Goal: Task Accomplishment & Management: Complete application form

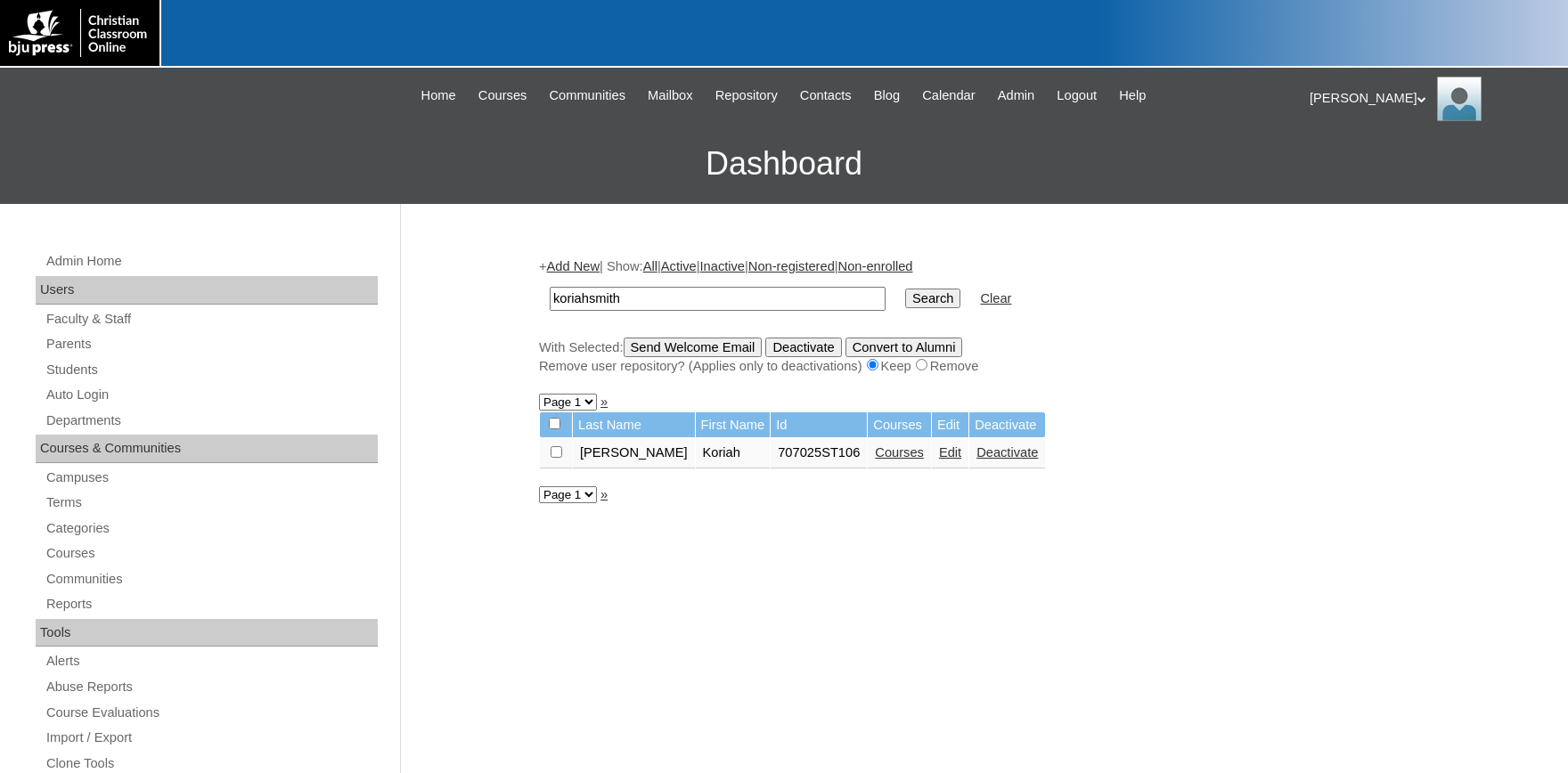
drag, startPoint x: 647, startPoint y: 285, endPoint x: 425, endPoint y: 291, distance: 222.1
click at [636, 306] on input "koriahsmith" at bounding box center [717, 298] width 336 height 24
drag, startPoint x: 623, startPoint y: 303, endPoint x: 357, endPoint y: 308, distance: 266.0
click at [550, 306] on input "koriahsmith" at bounding box center [717, 298] width 336 height 24
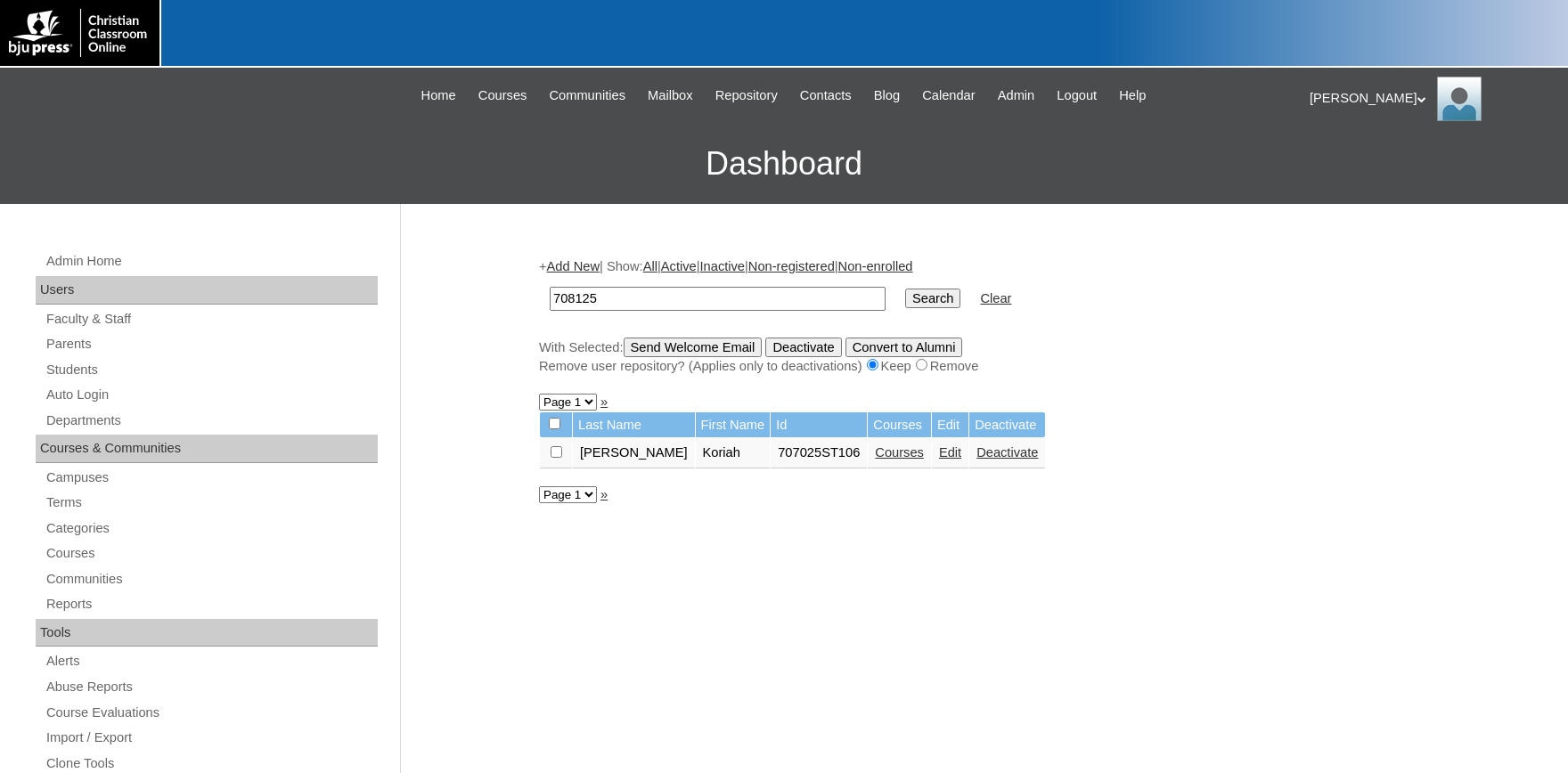
type input "708125"
click at [905, 288] on input "Search" at bounding box center [932, 298] width 55 height 19
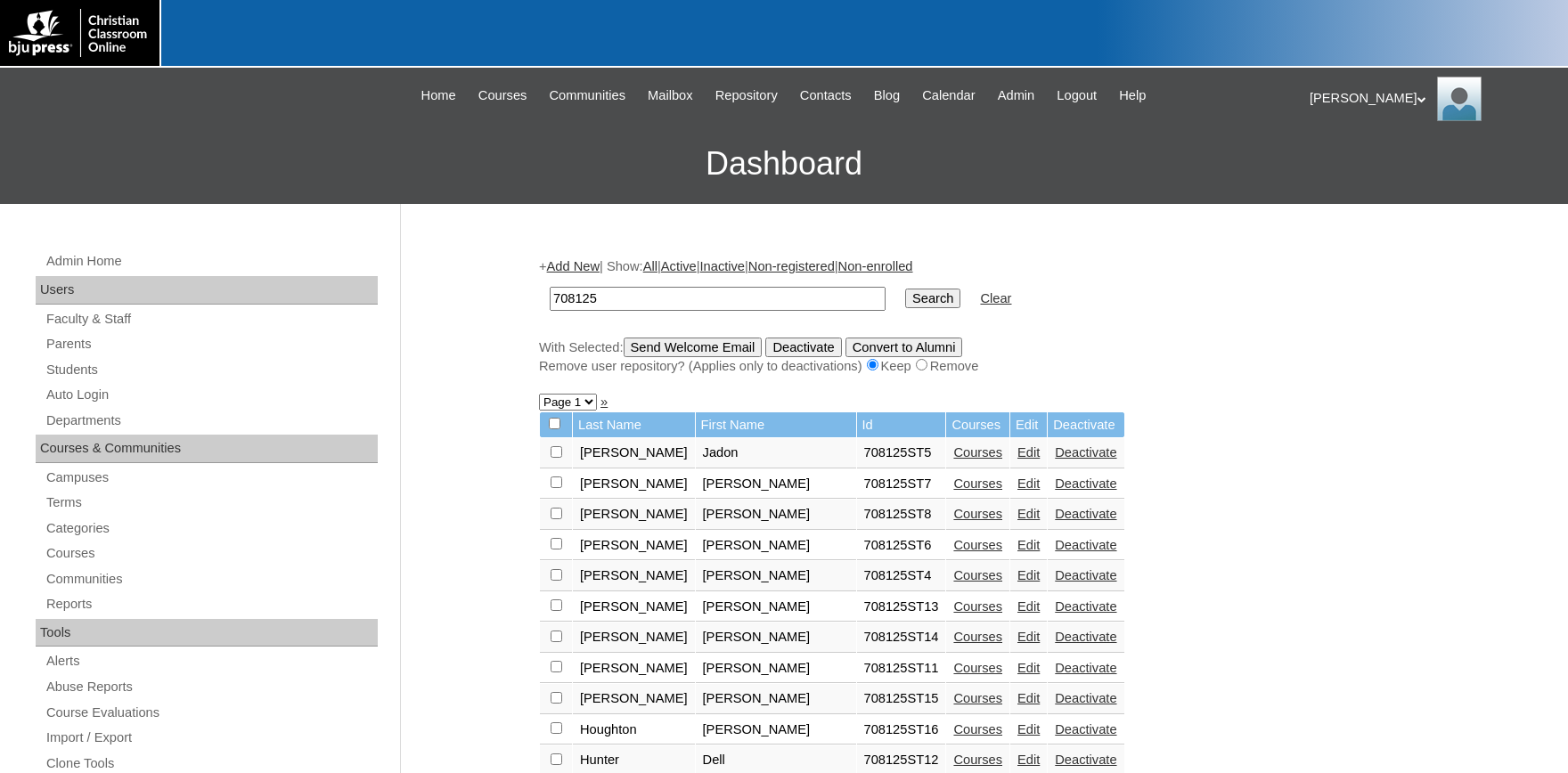
click at [1017, 455] on link "Edit" at bounding box center [1028, 452] width 22 height 15
click at [953, 460] on link "Courses" at bounding box center [978, 452] width 49 height 15
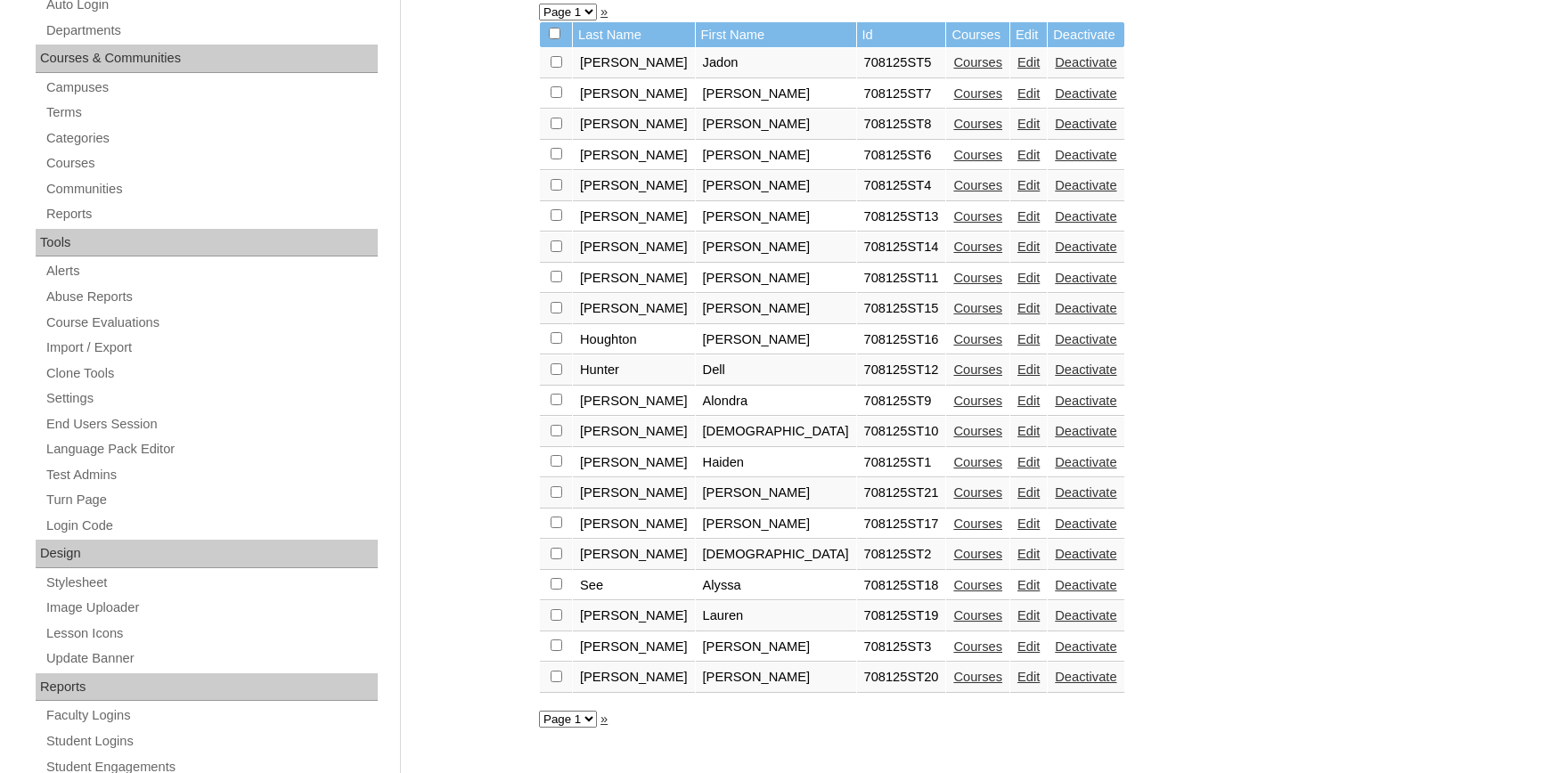
scroll to position [392, 0]
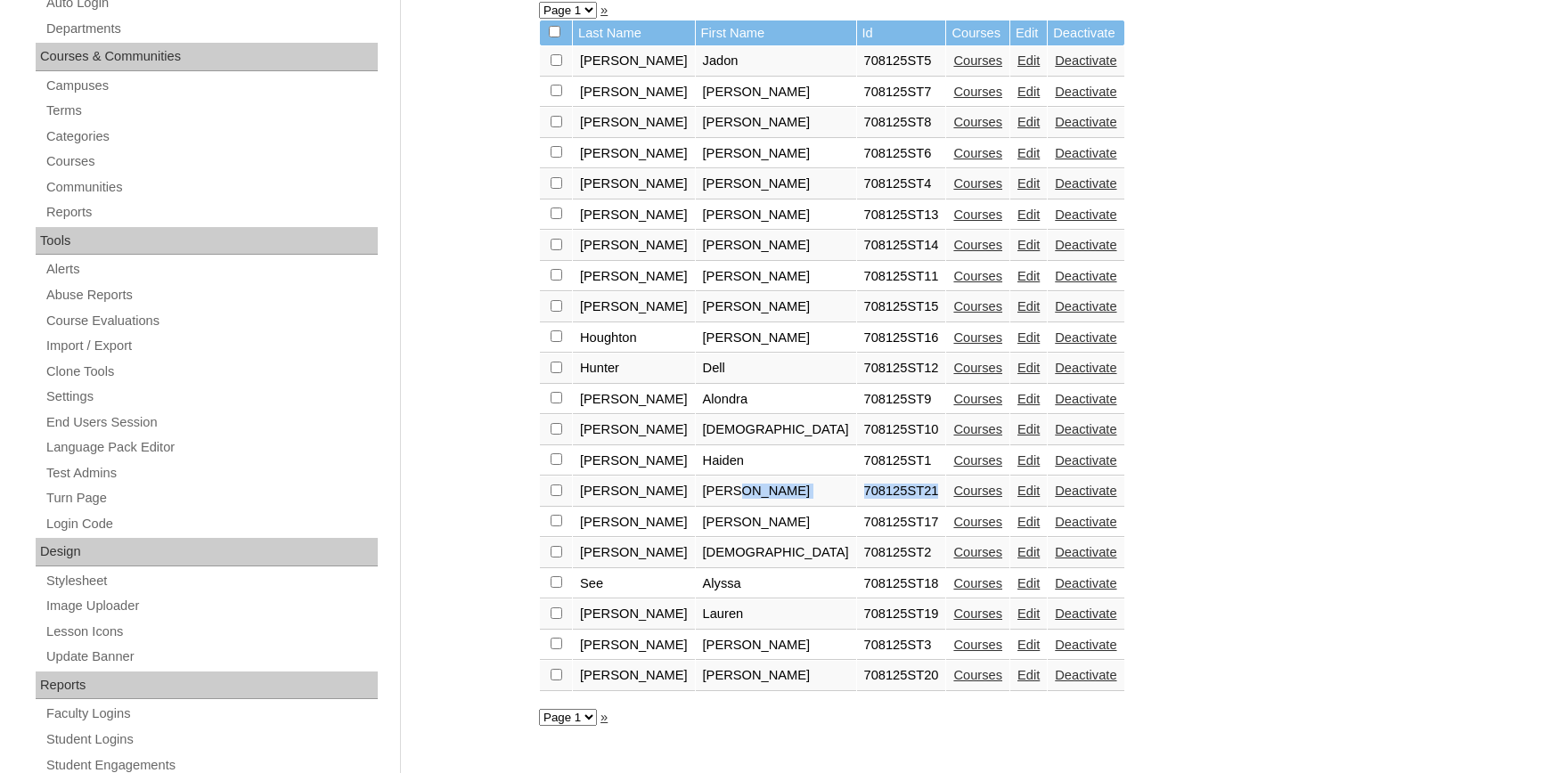
drag, startPoint x: 807, startPoint y: 503, endPoint x: 725, endPoint y: 501, distance: 82.0
click at [725, 501] on tr "Mortellaro Kylie 708125ST21 Courses Edit Deactivate" at bounding box center [832, 491] width 585 height 30
copy tr "708125ST21"
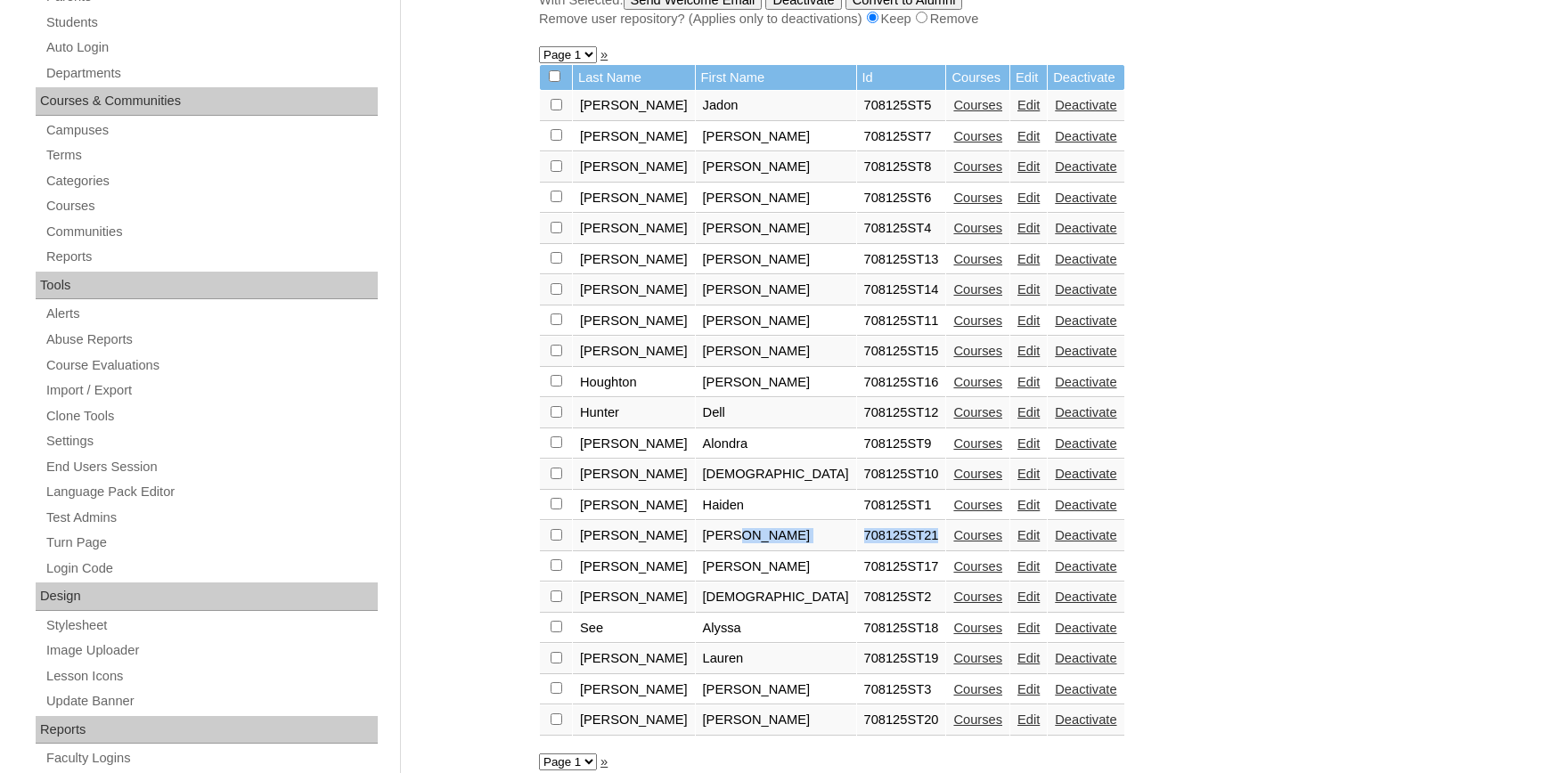
scroll to position [98, 0]
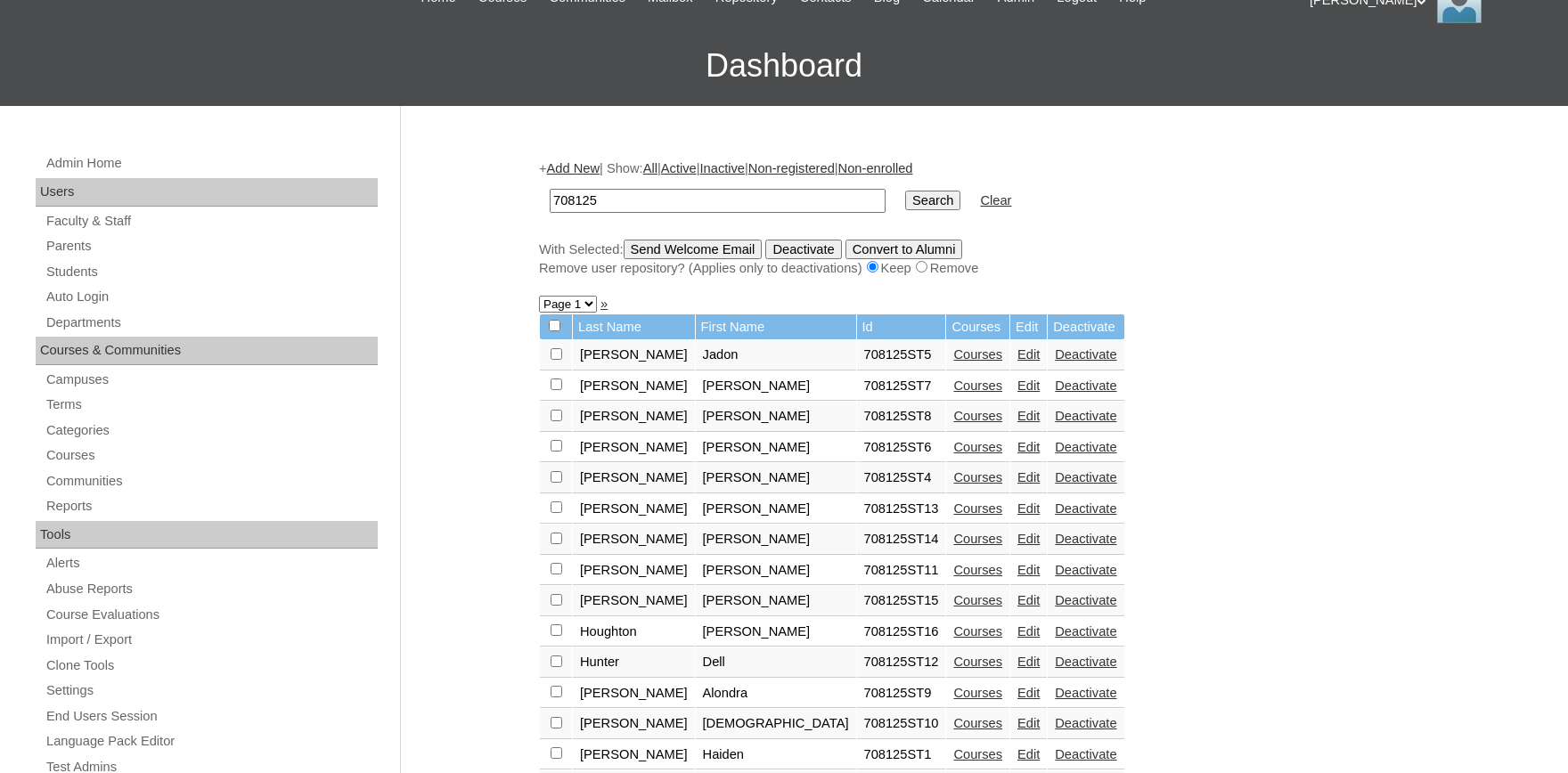
click at [591, 168] on link "Add New" at bounding box center [573, 168] width 52 height 15
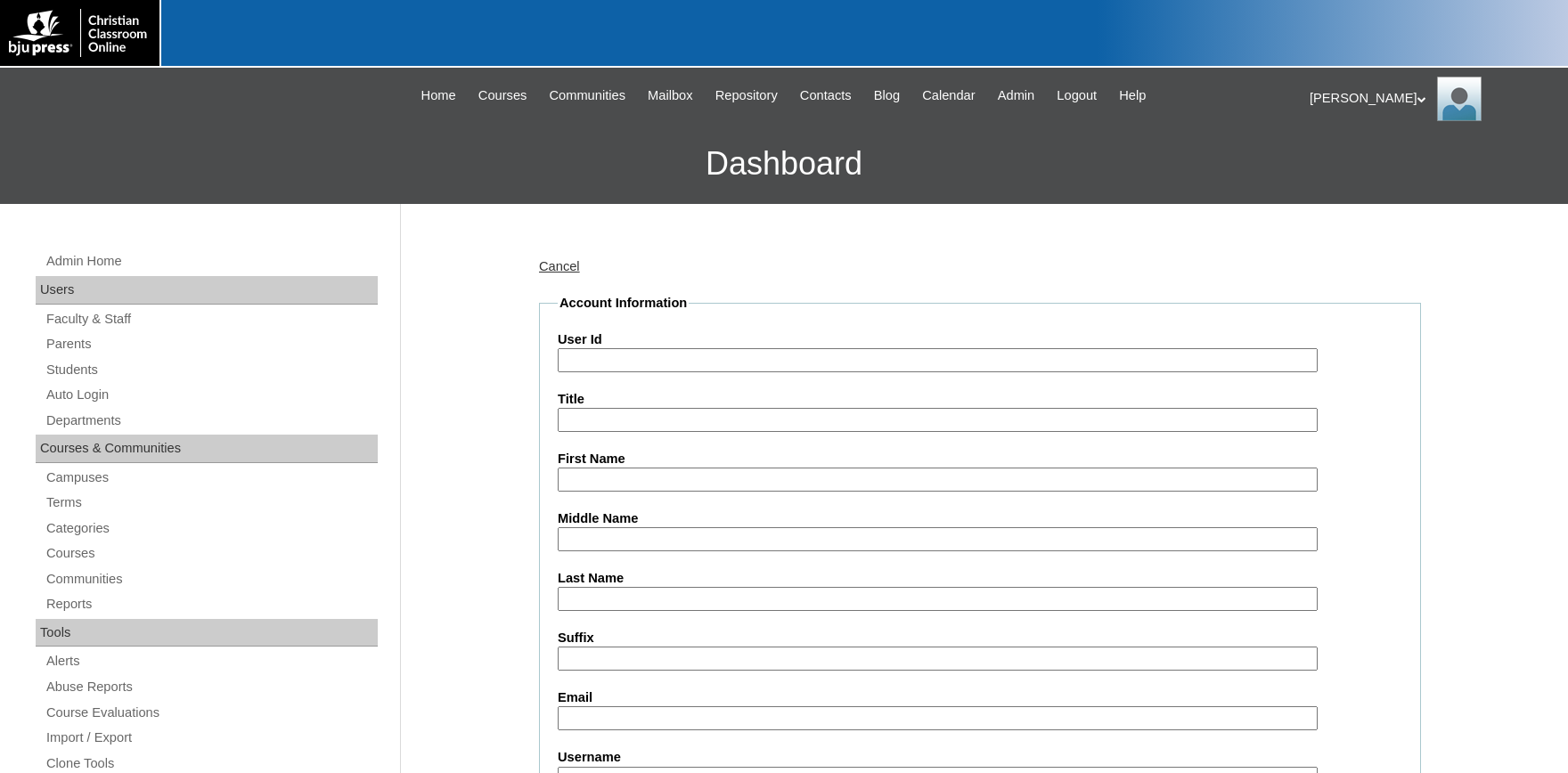
paste input "708125ST21"
click at [710, 356] on input "708125ST21" at bounding box center [937, 360] width 760 height 24
drag, startPoint x: 588, startPoint y: 361, endPoint x: 327, endPoint y: 346, distance: 261.4
click at [558, 348] on input "708125ST22" at bounding box center [937, 360] width 760 height 24
type input "708125ST22"
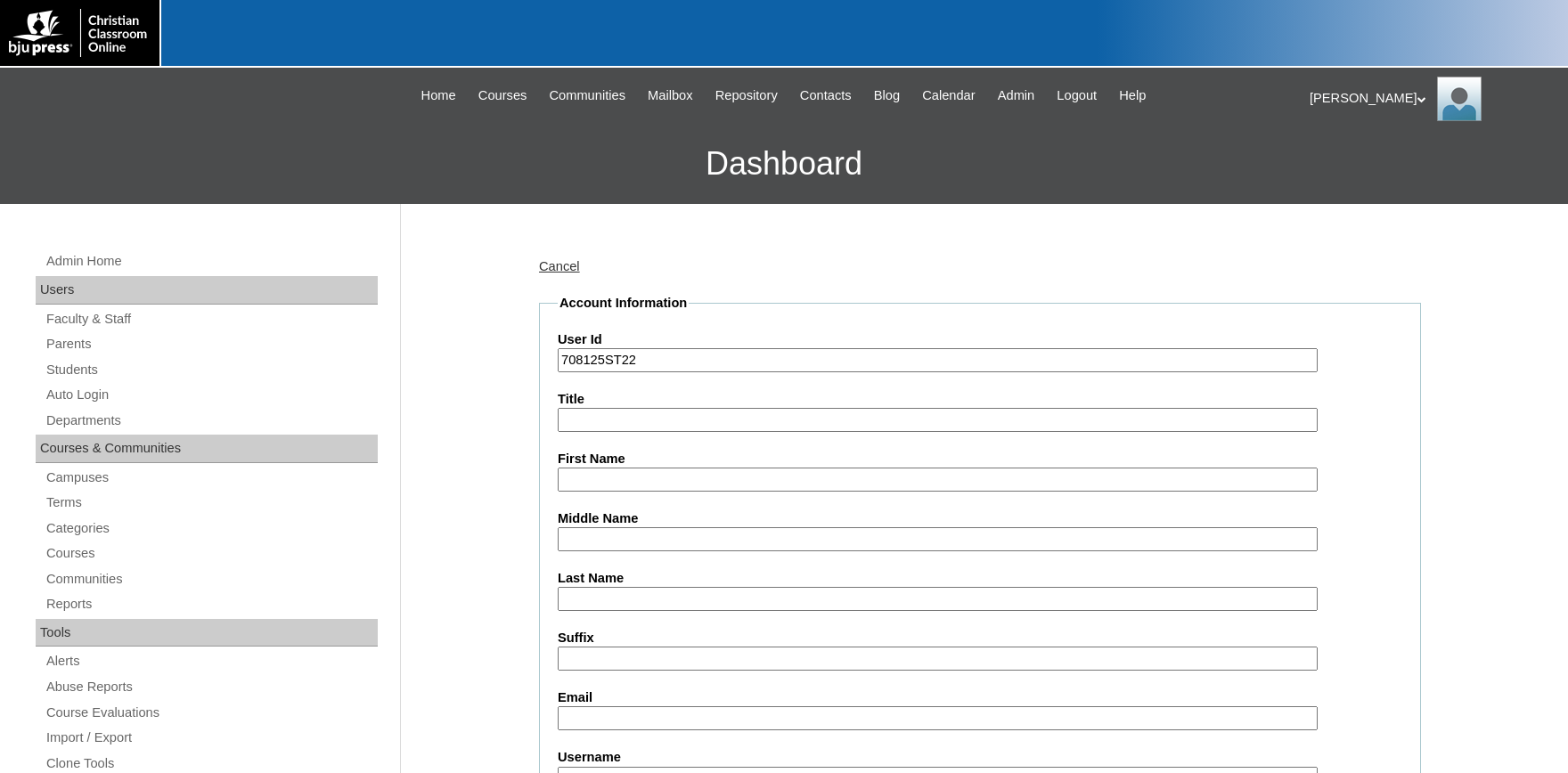
click at [693, 483] on input "First Name" at bounding box center [937, 479] width 760 height 24
type input "K"
type input "Kylie"
type input "Brown"
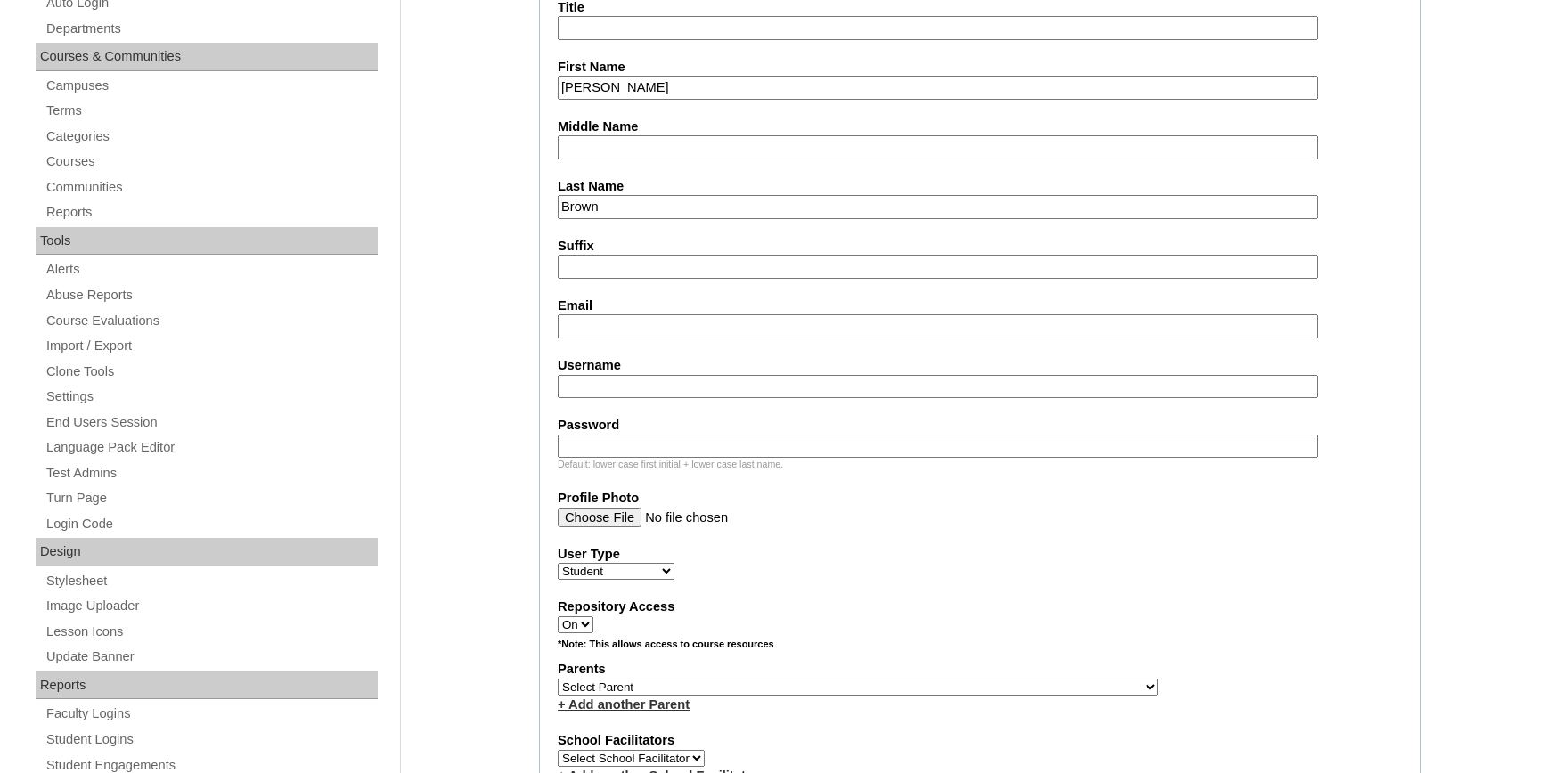
click at [662, 327] on input "Email" at bounding box center [937, 326] width 760 height 24
type input "chad.dowdey@pcsknights.org"
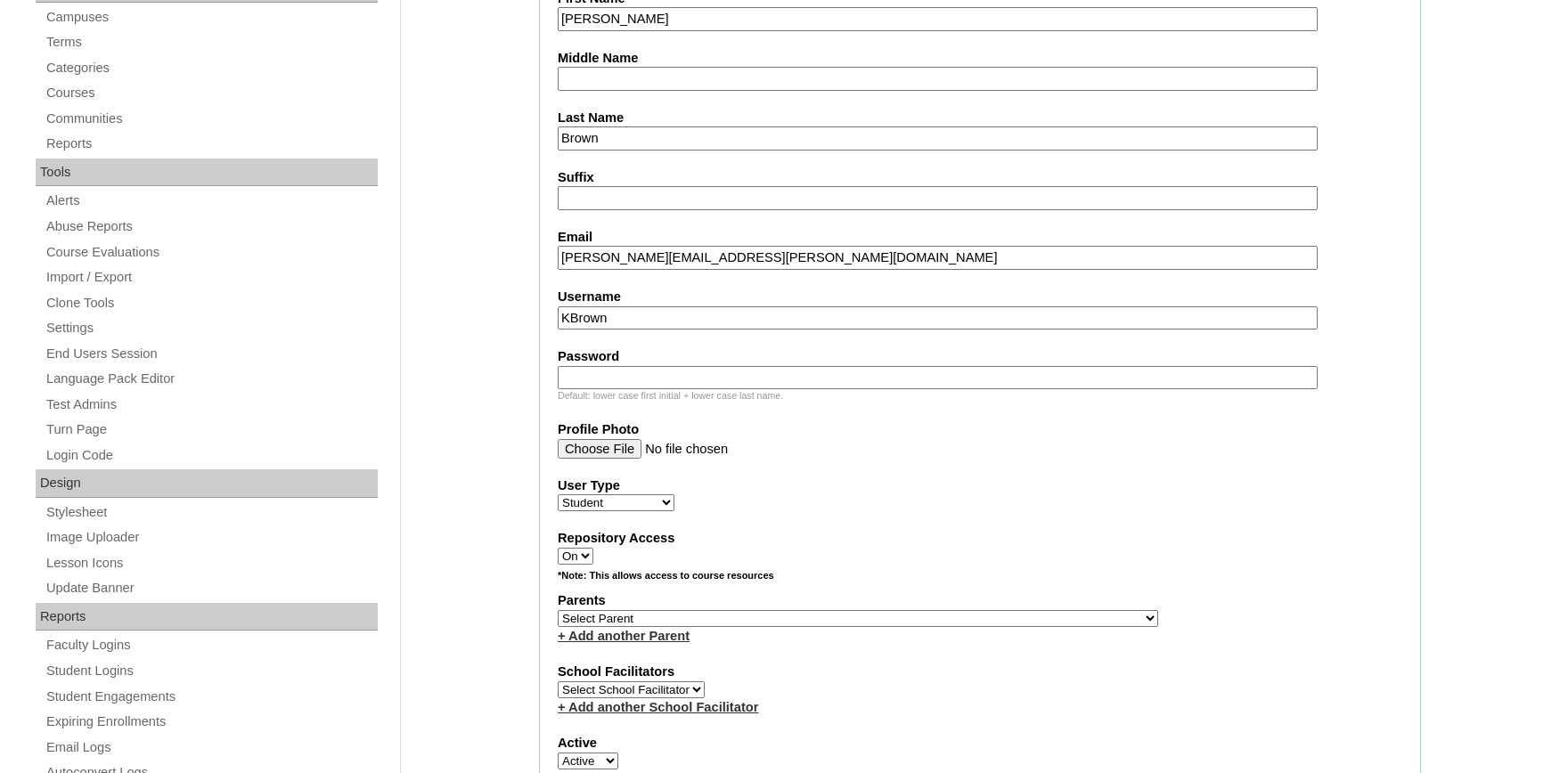
scroll to position [490, 0]
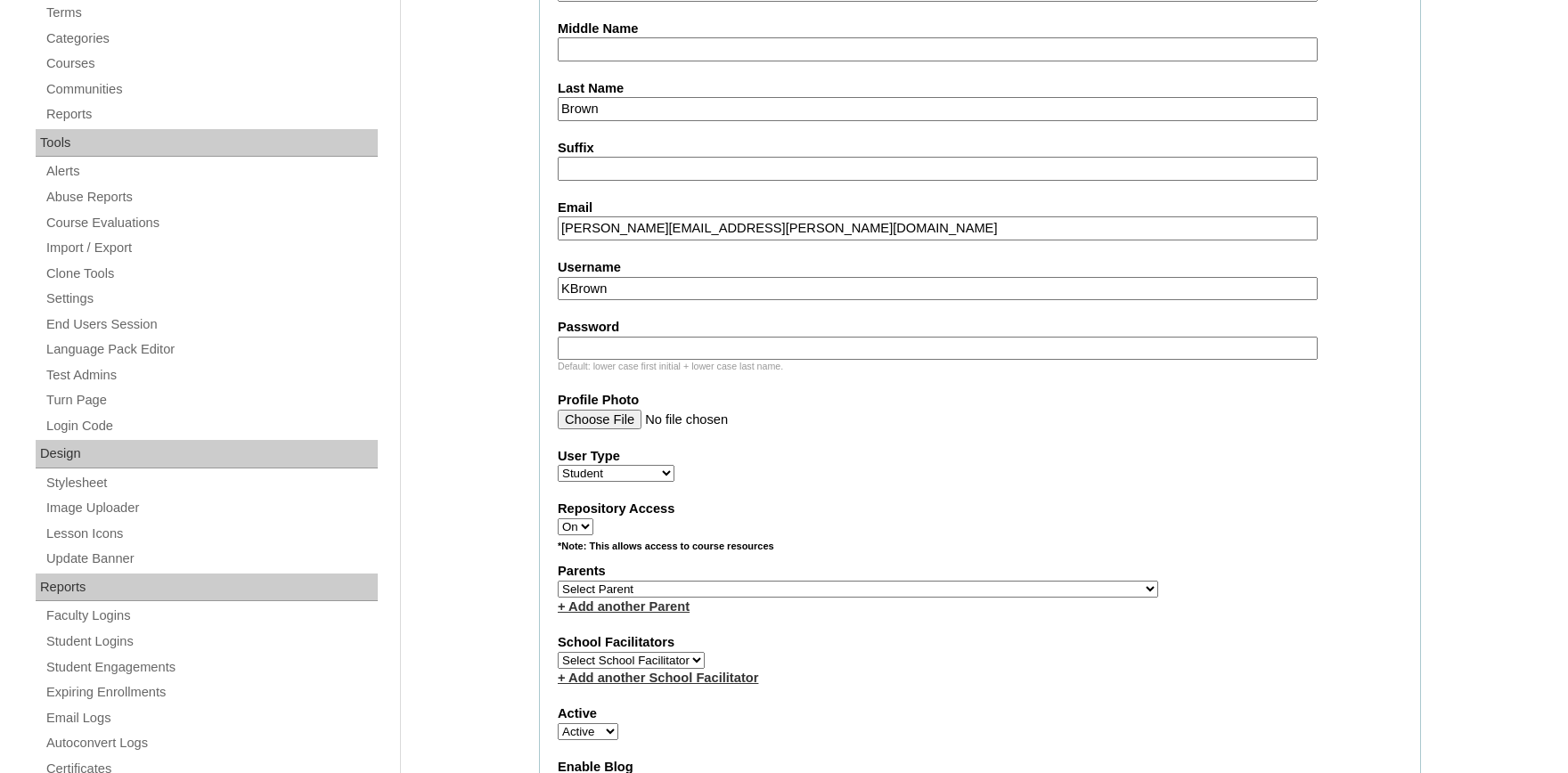
type input "KBrown"
click at [650, 334] on label "Password" at bounding box center [980, 327] width 845 height 18
click at [650, 337] on input "Password" at bounding box center [937, 348] width 760 height 24
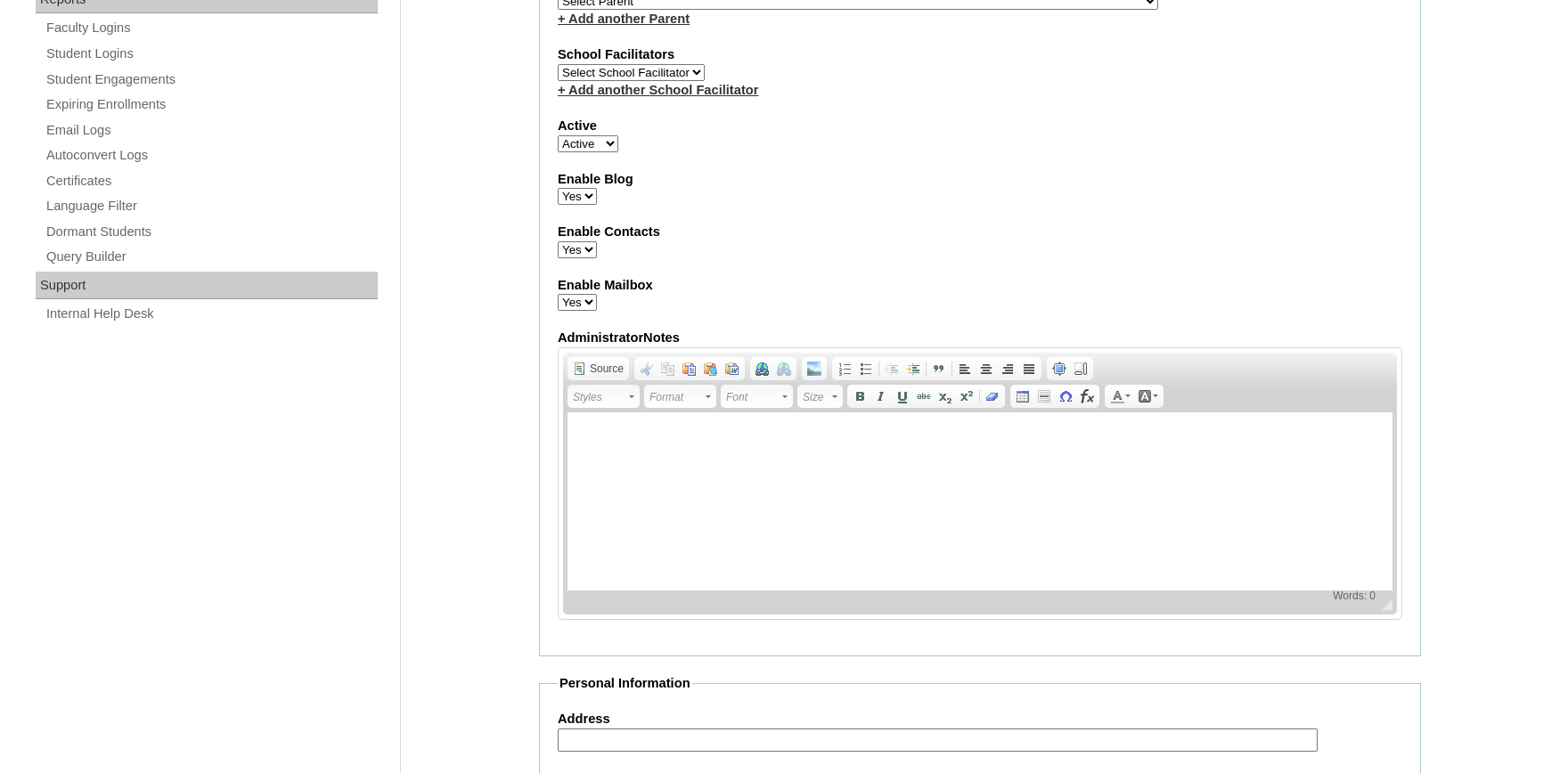
scroll to position [881, 0]
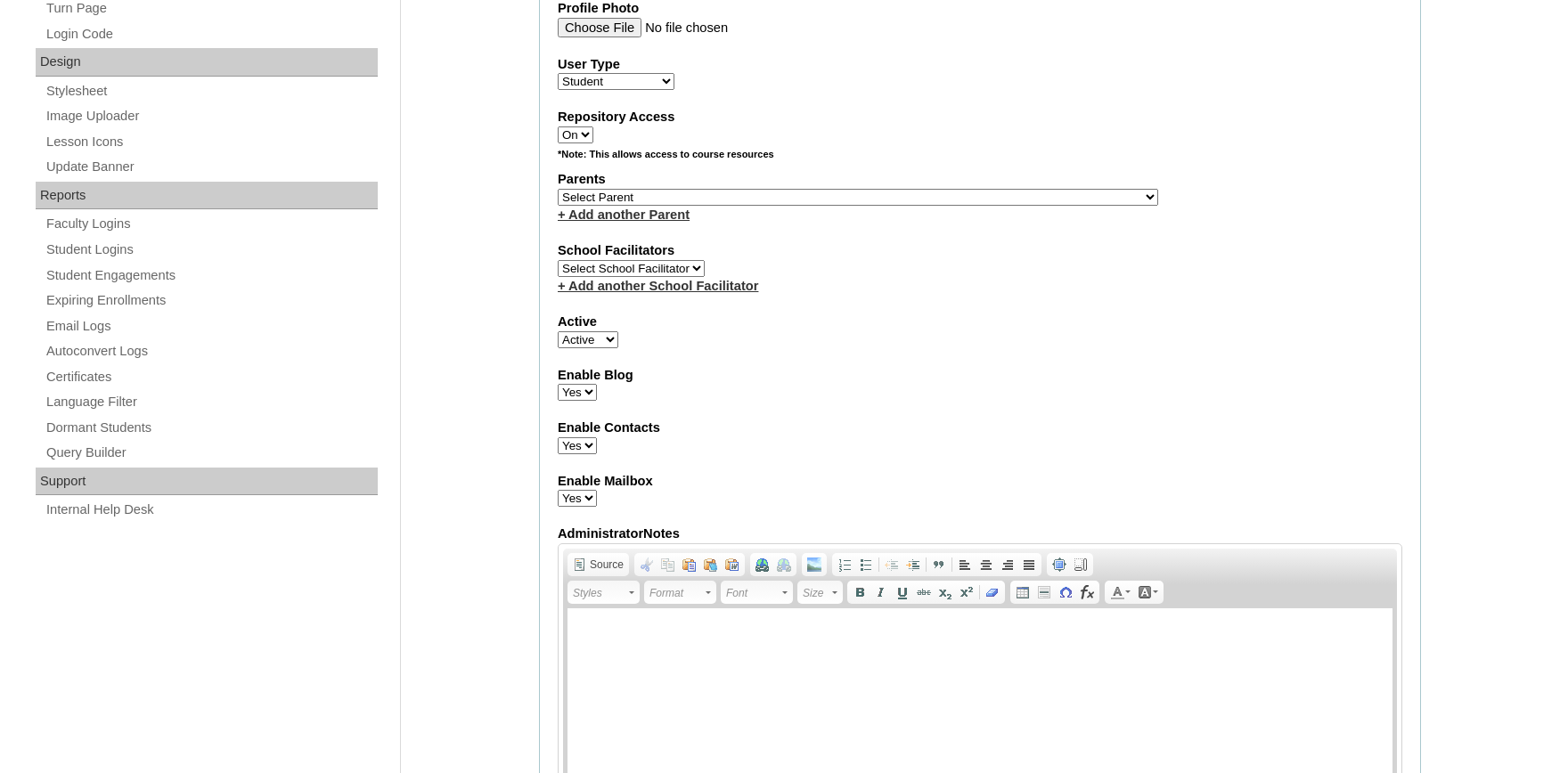
type input "12345"
select select "36638"
click option "Fondriest, Amy" at bounding box center [0, 0] width 0 height 0
click at [710, 203] on select "Select Parent , Fautanu, Ma 1, 1 23-24 accountMorgan, Jason 6th Street Mennonit…" at bounding box center [858, 196] width 600 height 16
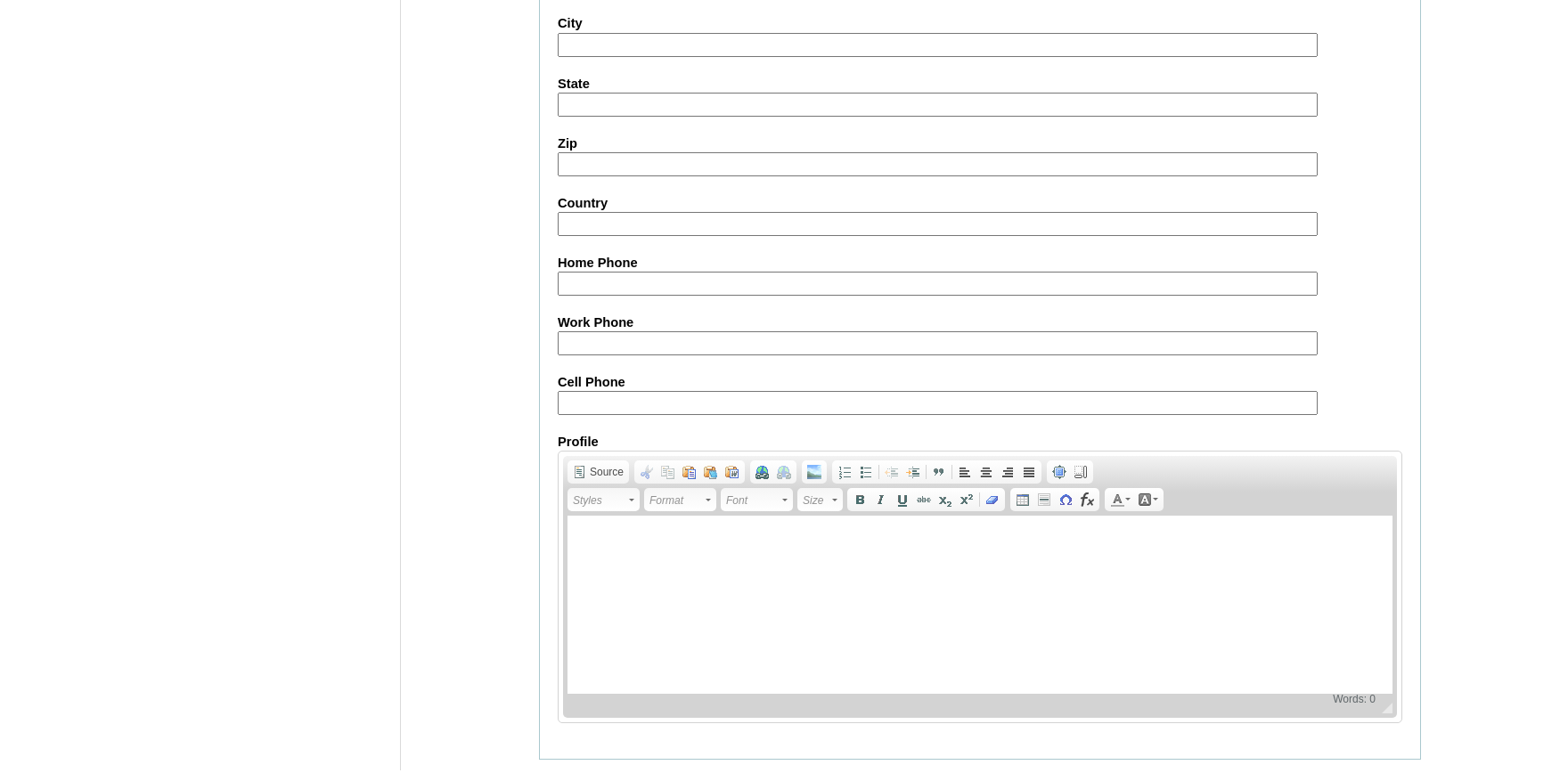
scroll to position [1956, 0]
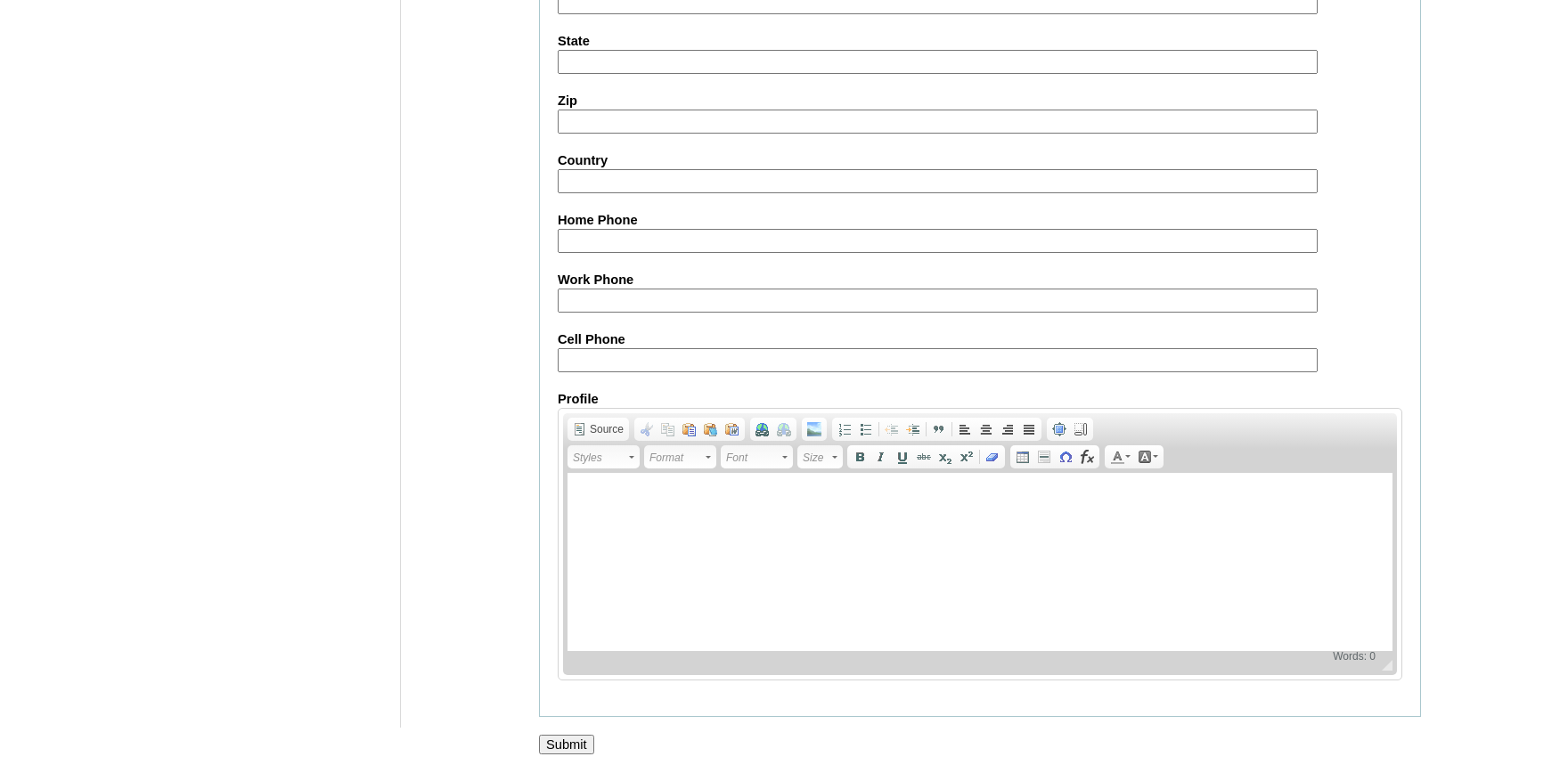
click at [585, 743] on input "Submit" at bounding box center [566, 744] width 55 height 19
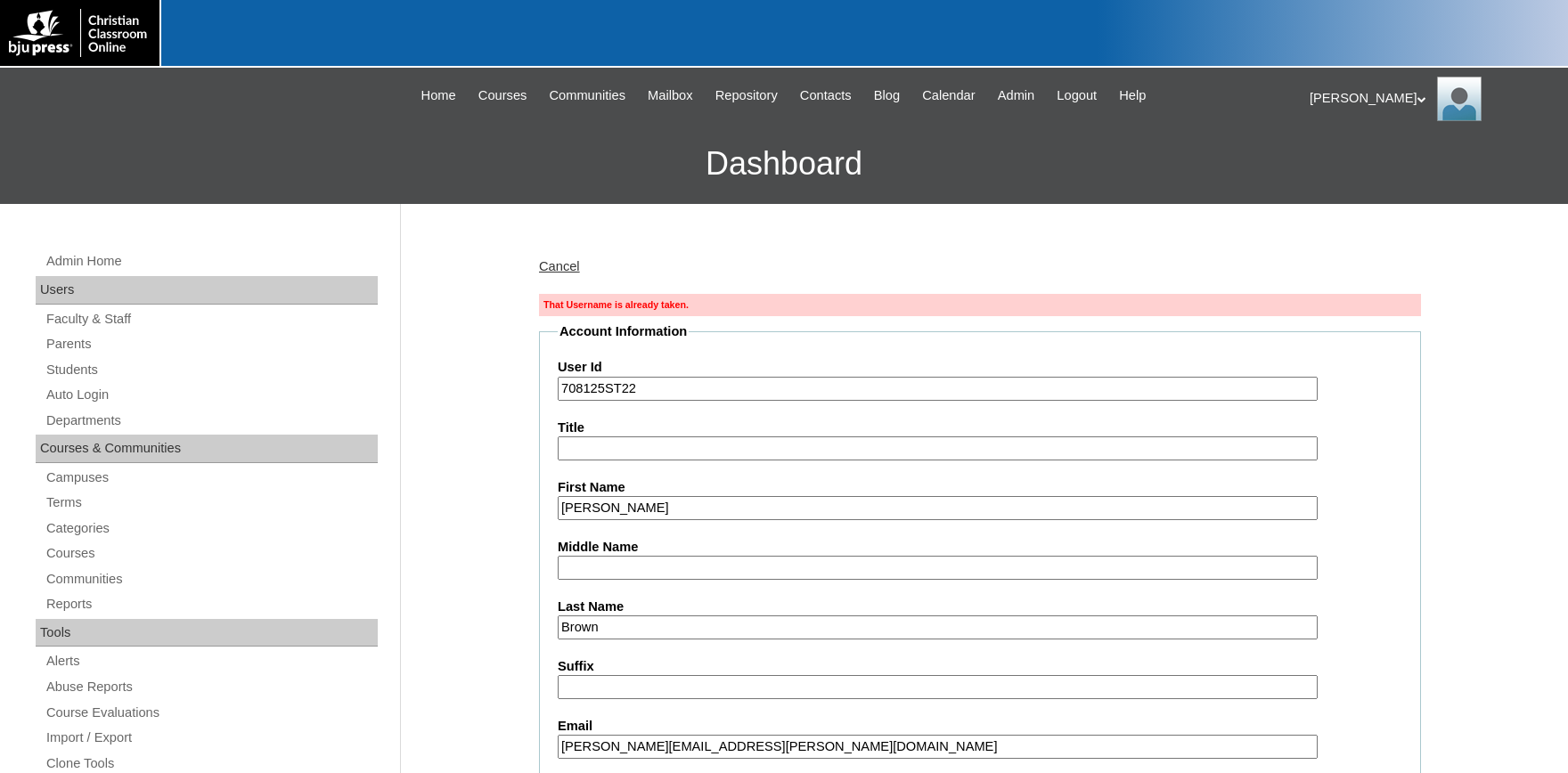
click at [658, 390] on input "708125ST22" at bounding box center [937, 388] width 760 height 24
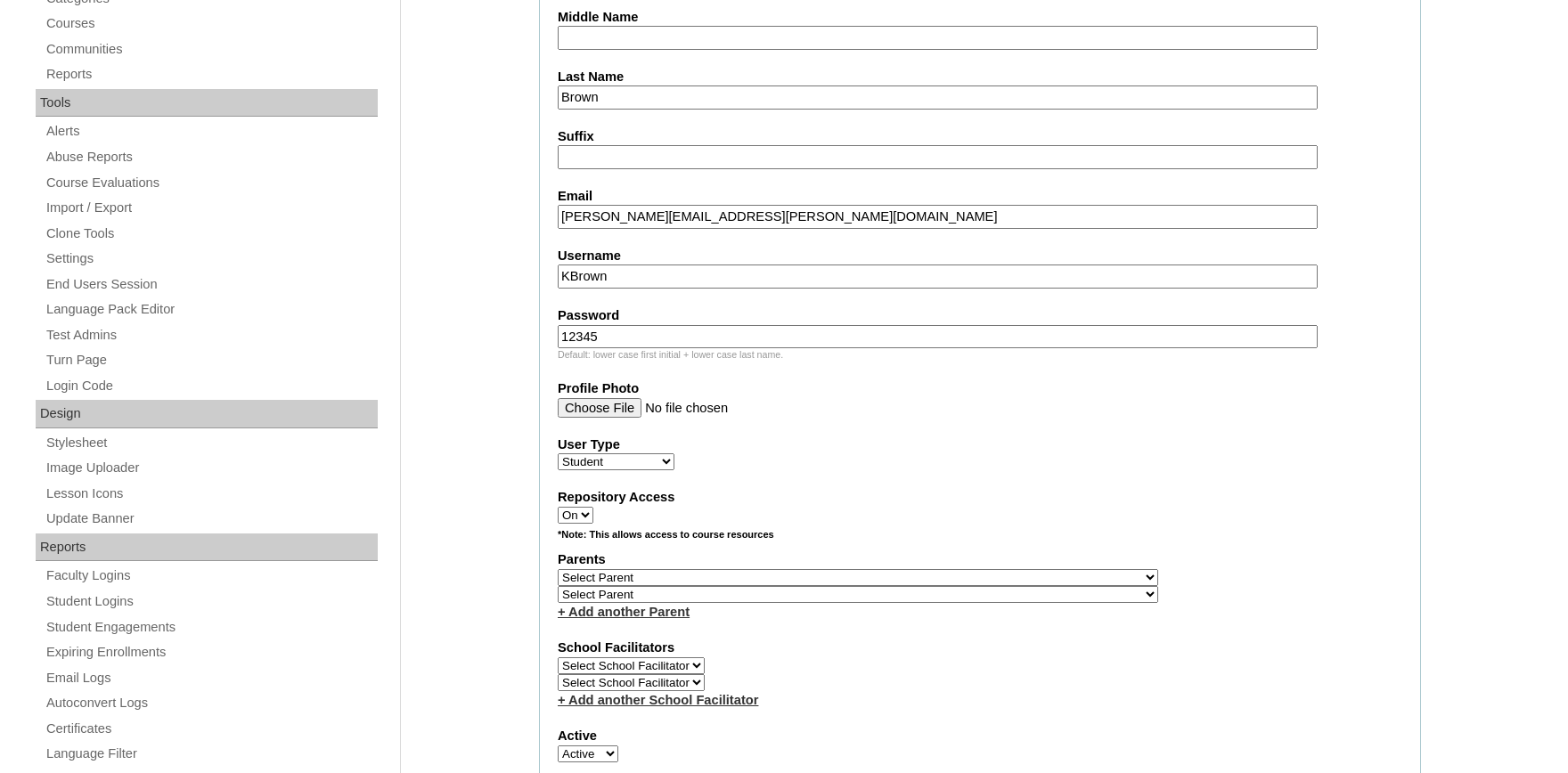
scroll to position [588, 0]
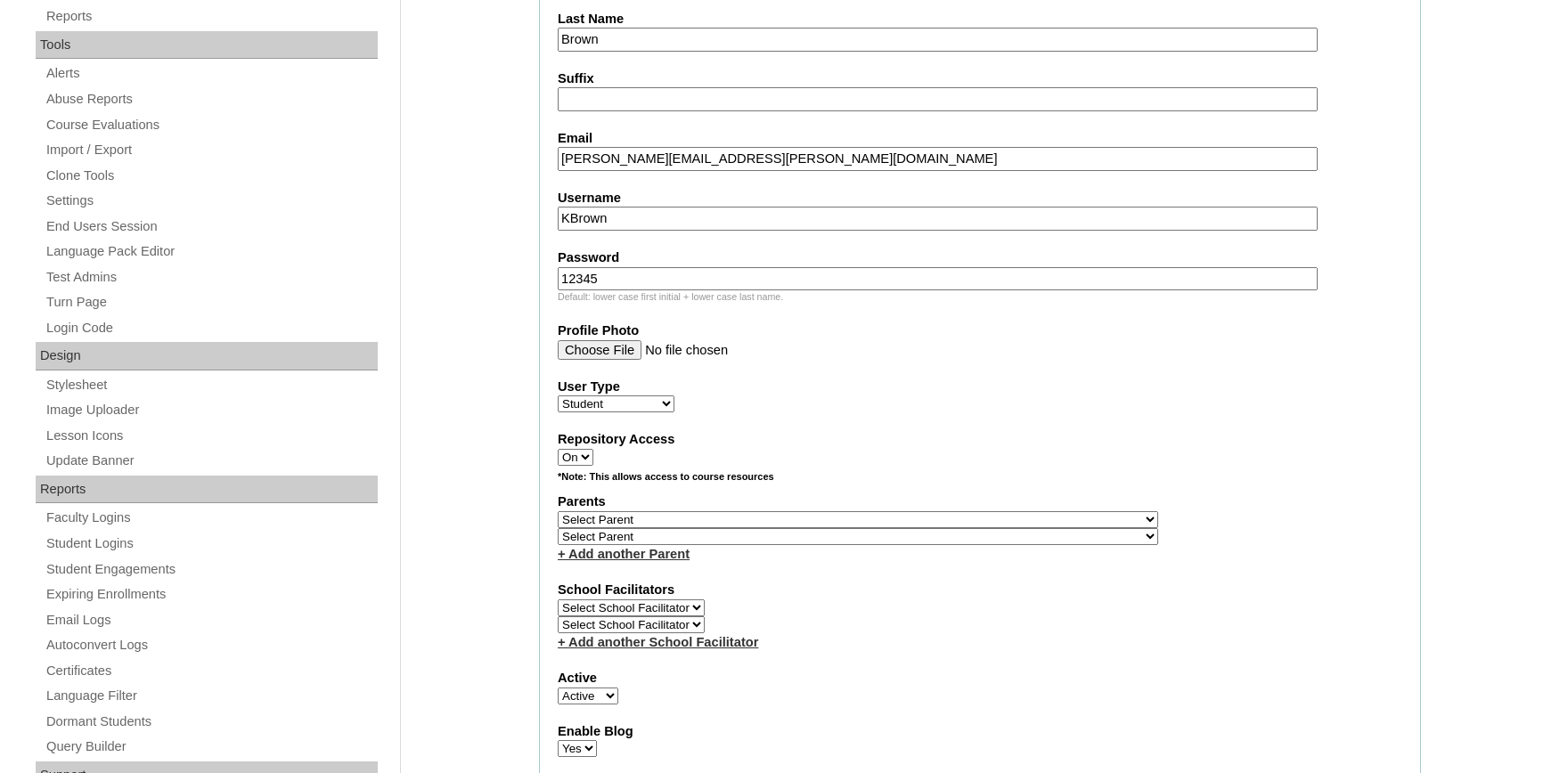
click at [566, 213] on input "KBrown" at bounding box center [937, 219] width 760 height 24
click at [558, 215] on input "KylieBrown" at bounding box center [937, 219] width 760 height 24
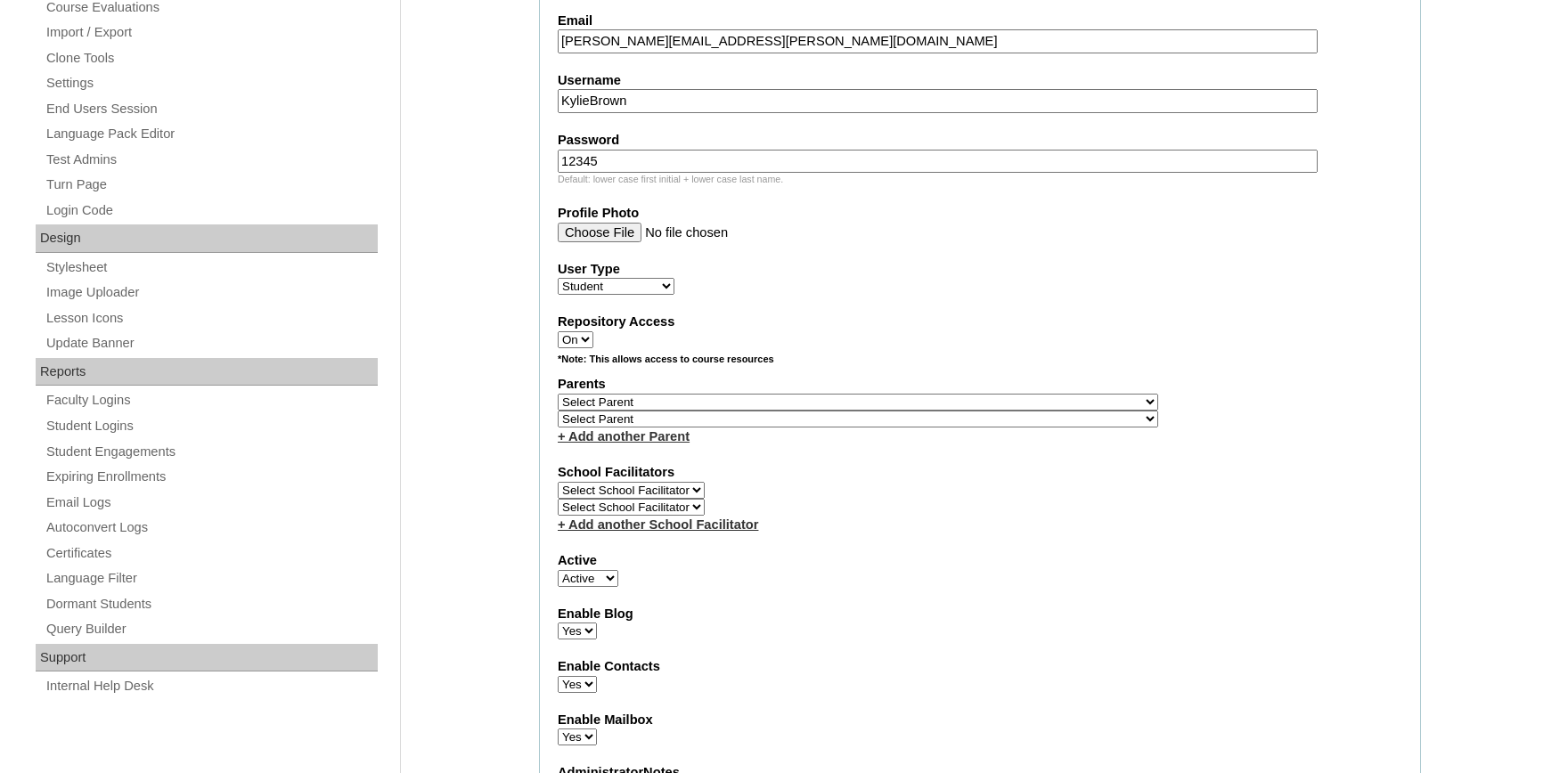
scroll to position [554, 0]
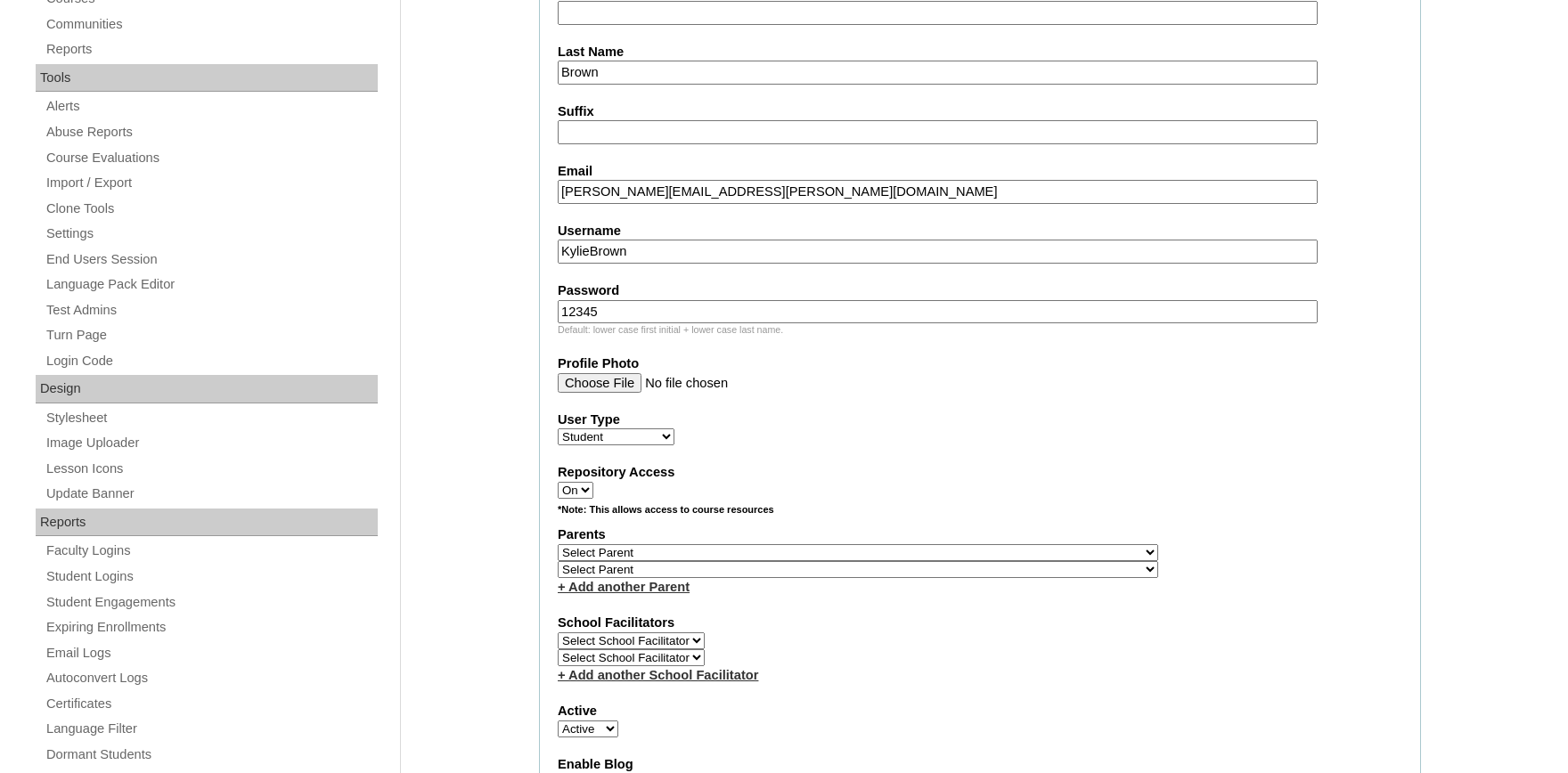
type input "KylieBrown"
select select "36638"
click option "Fondriest, Amy" at bounding box center [0, 0] width 0 height 0
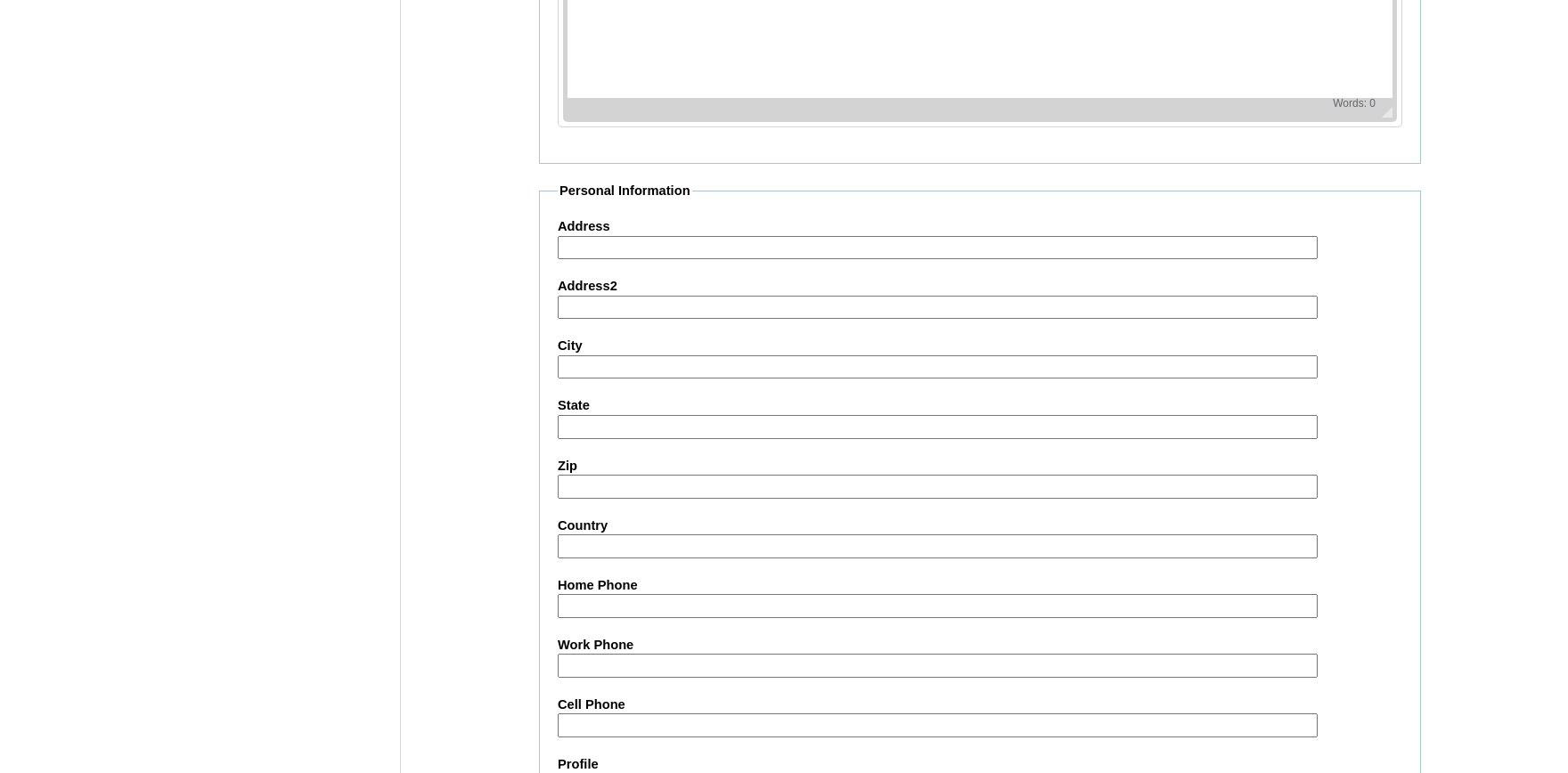
scroll to position [2024, 0]
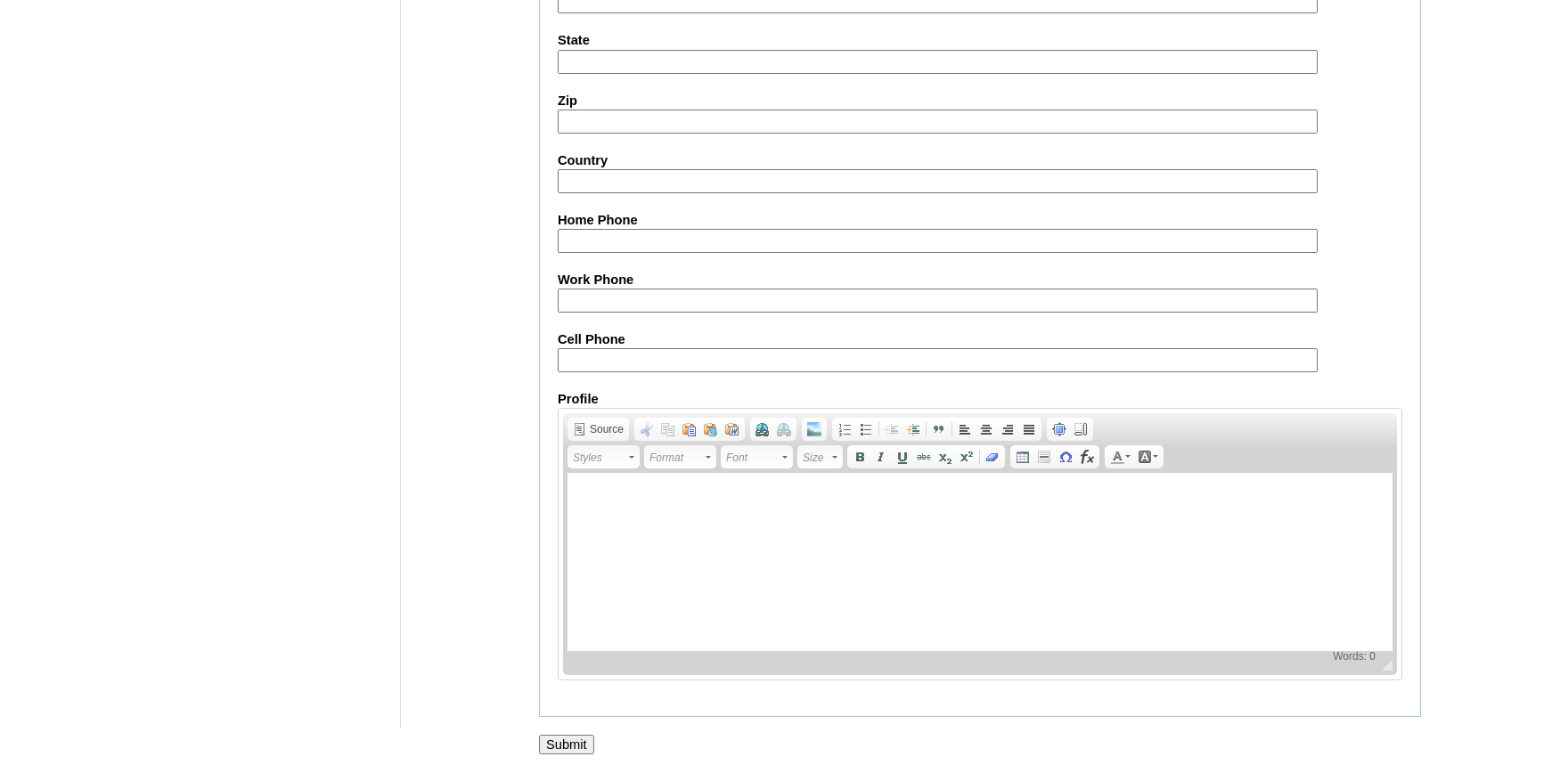
click at [566, 746] on input "Submit" at bounding box center [566, 744] width 55 height 19
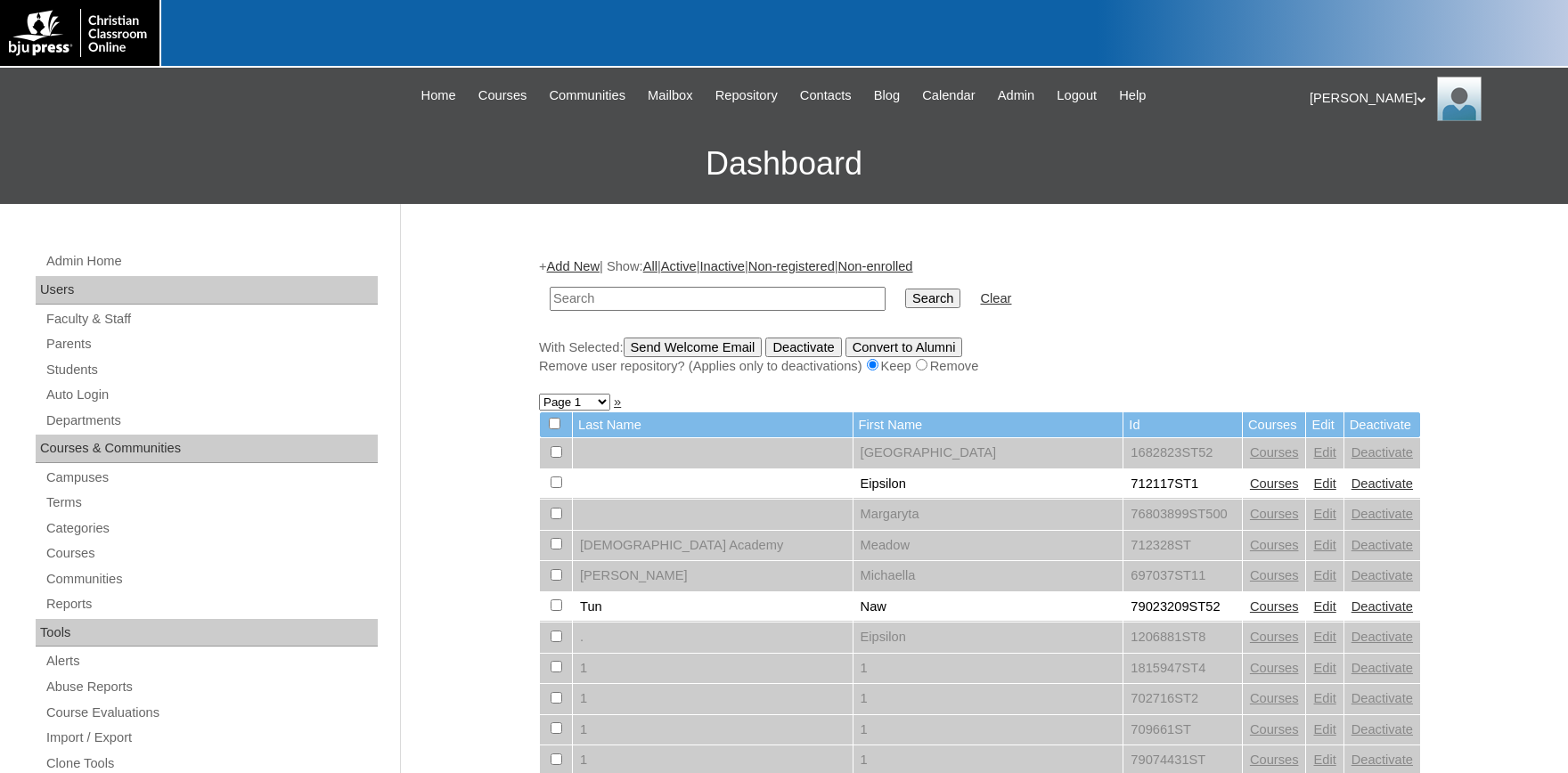
click at [580, 300] on input "text" at bounding box center [717, 298] width 336 height 24
type input "kyliebrown"
click at [905, 288] on input "Search" at bounding box center [932, 298] width 55 height 19
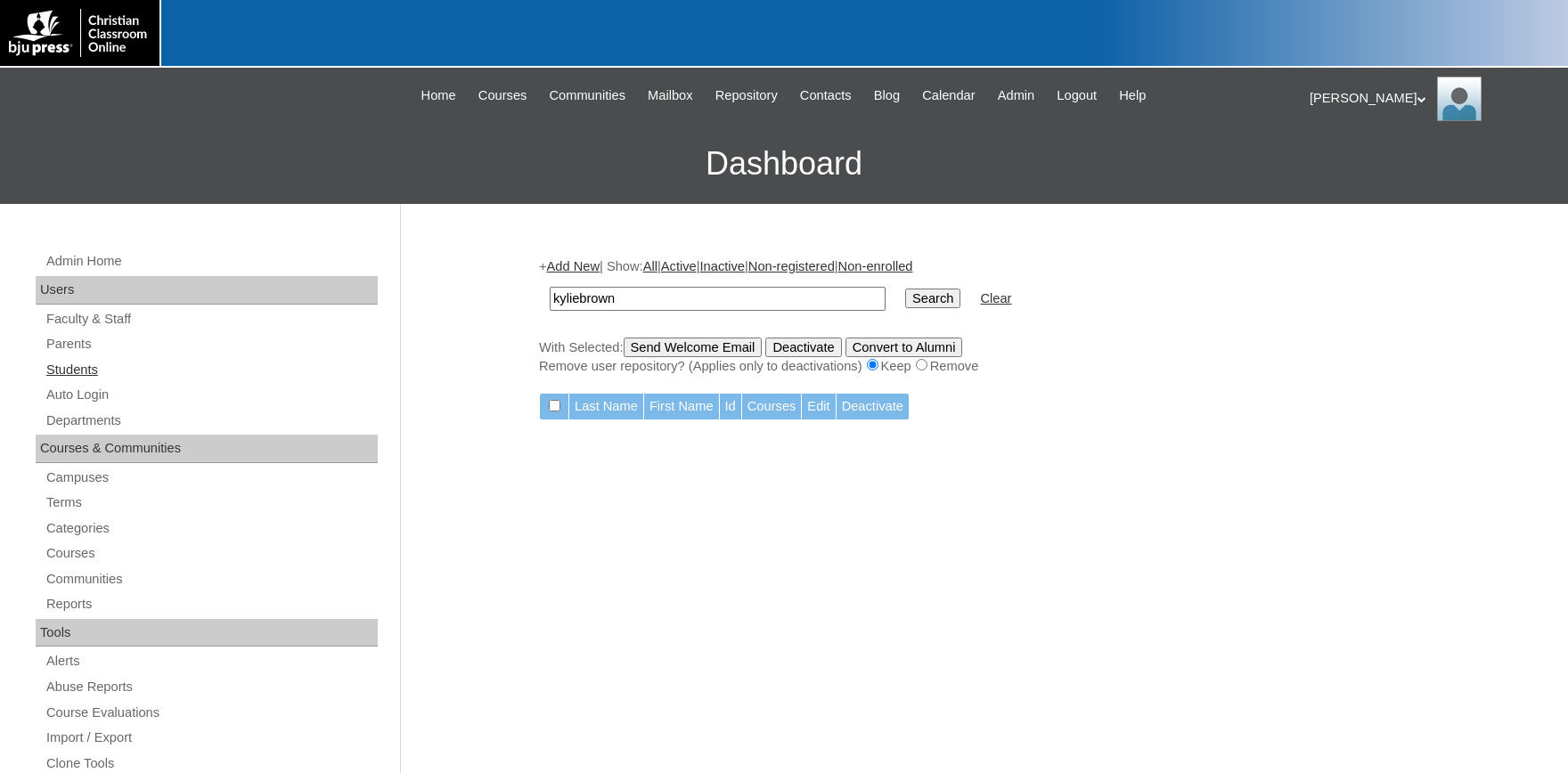
click at [84, 371] on link "Students" at bounding box center [211, 370] width 333 height 22
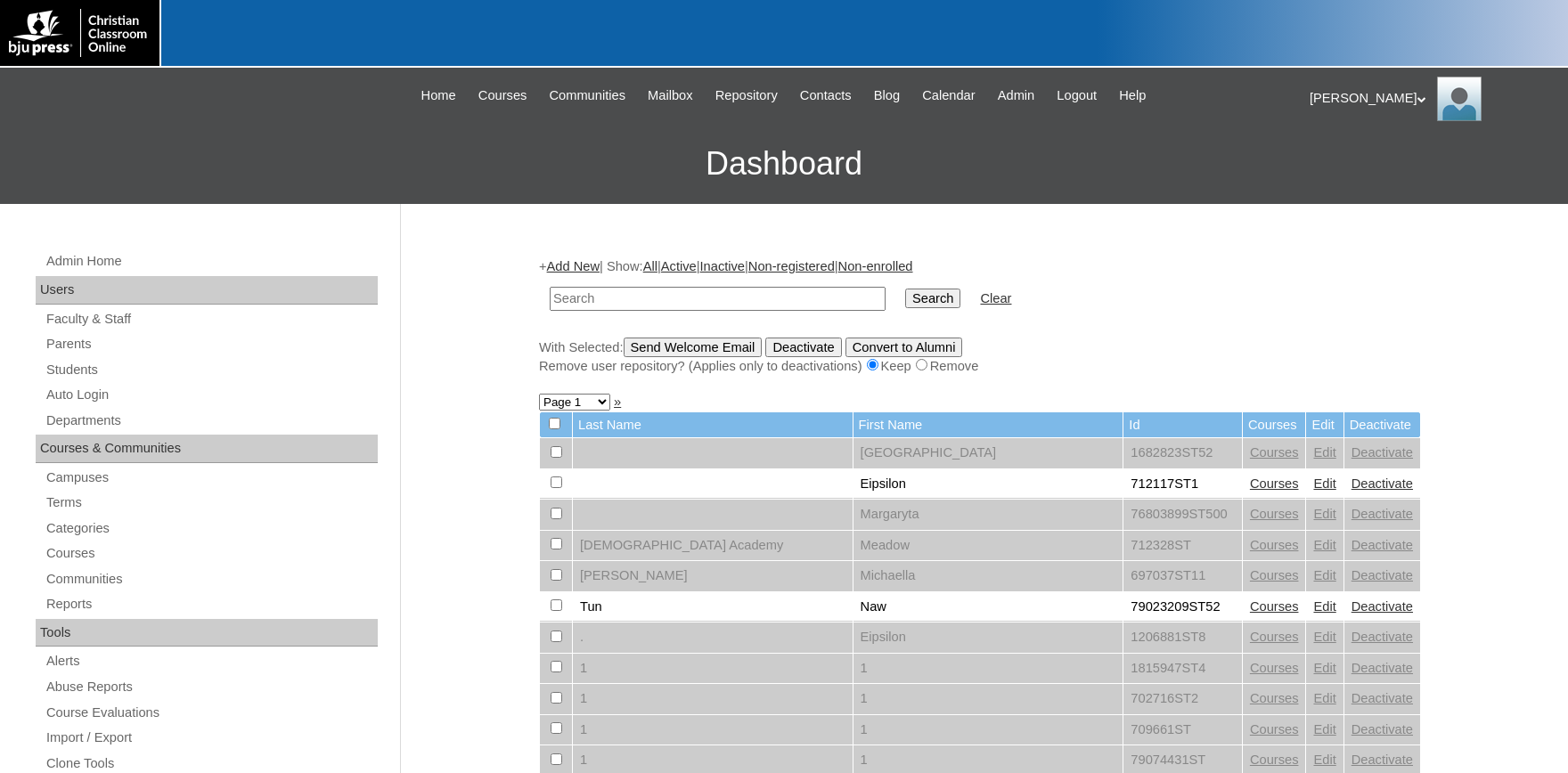
click at [606, 297] on input "text" at bounding box center [717, 298] width 336 height 24
type input "KylieBrown"
click at [905, 288] on input "Search" at bounding box center [932, 298] width 55 height 19
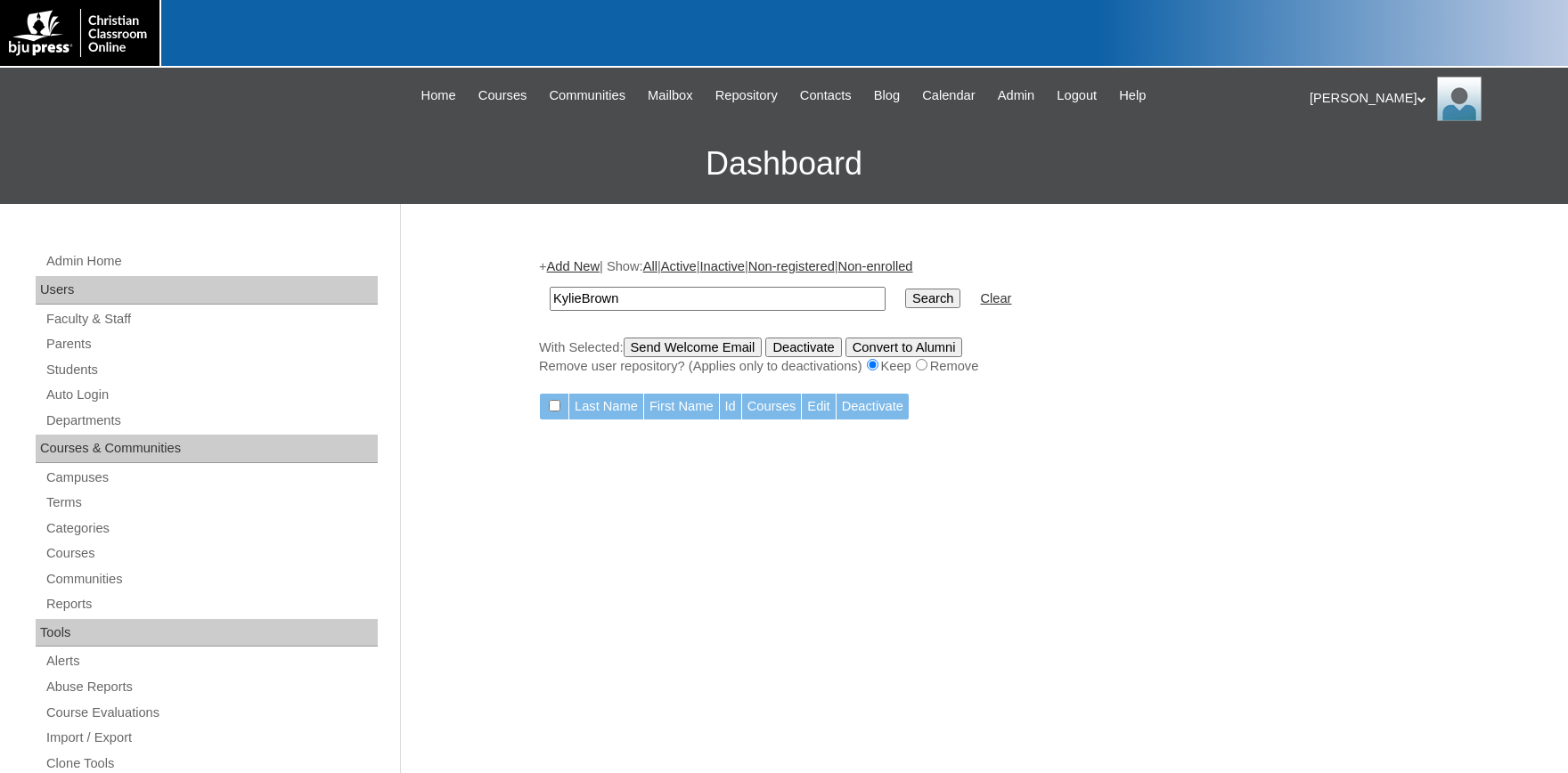
drag, startPoint x: 714, startPoint y: 284, endPoint x: 446, endPoint y: 298, distance: 268.4
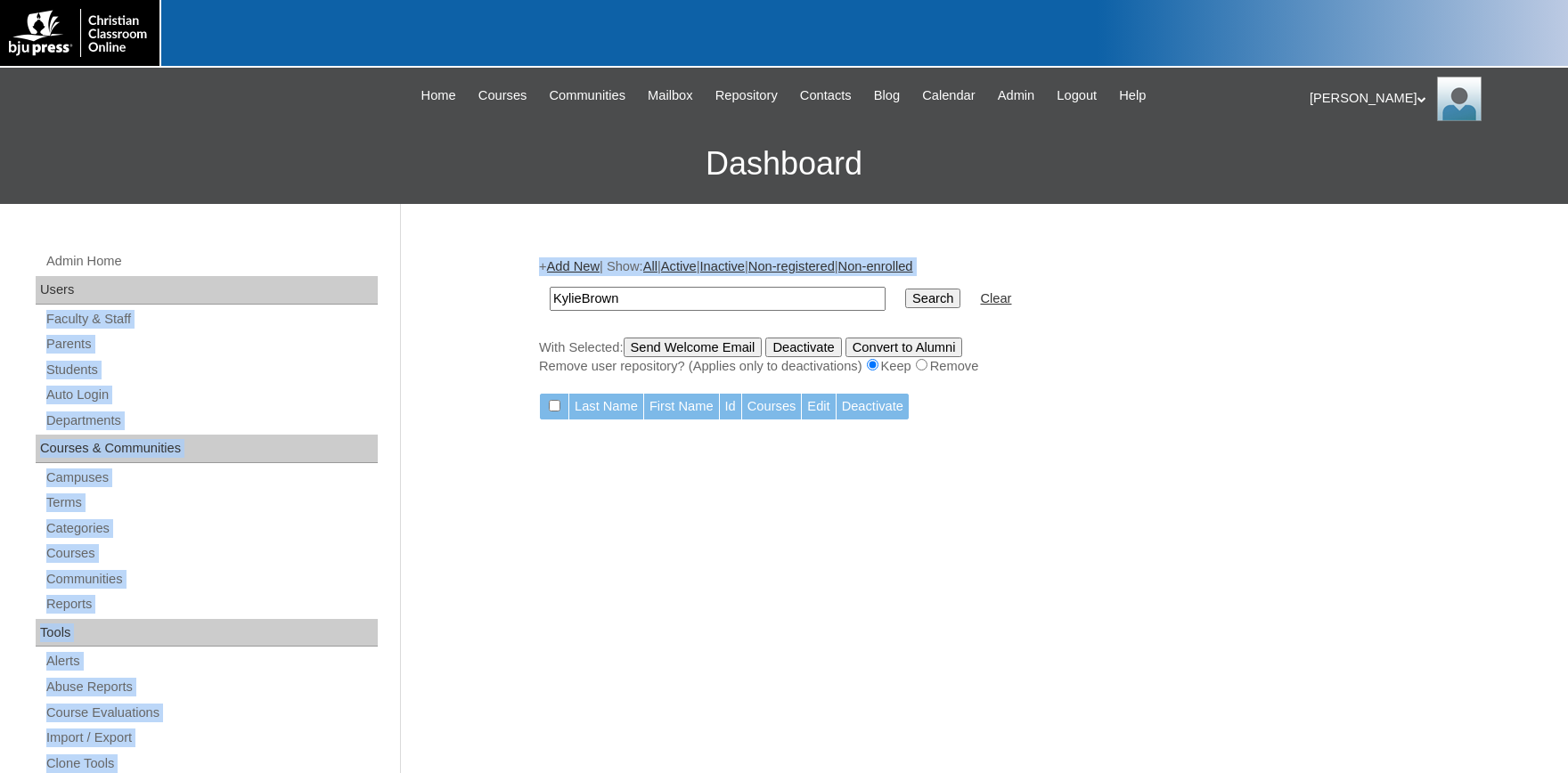
click at [693, 308] on input "KylieBrown" at bounding box center [717, 298] width 336 height 24
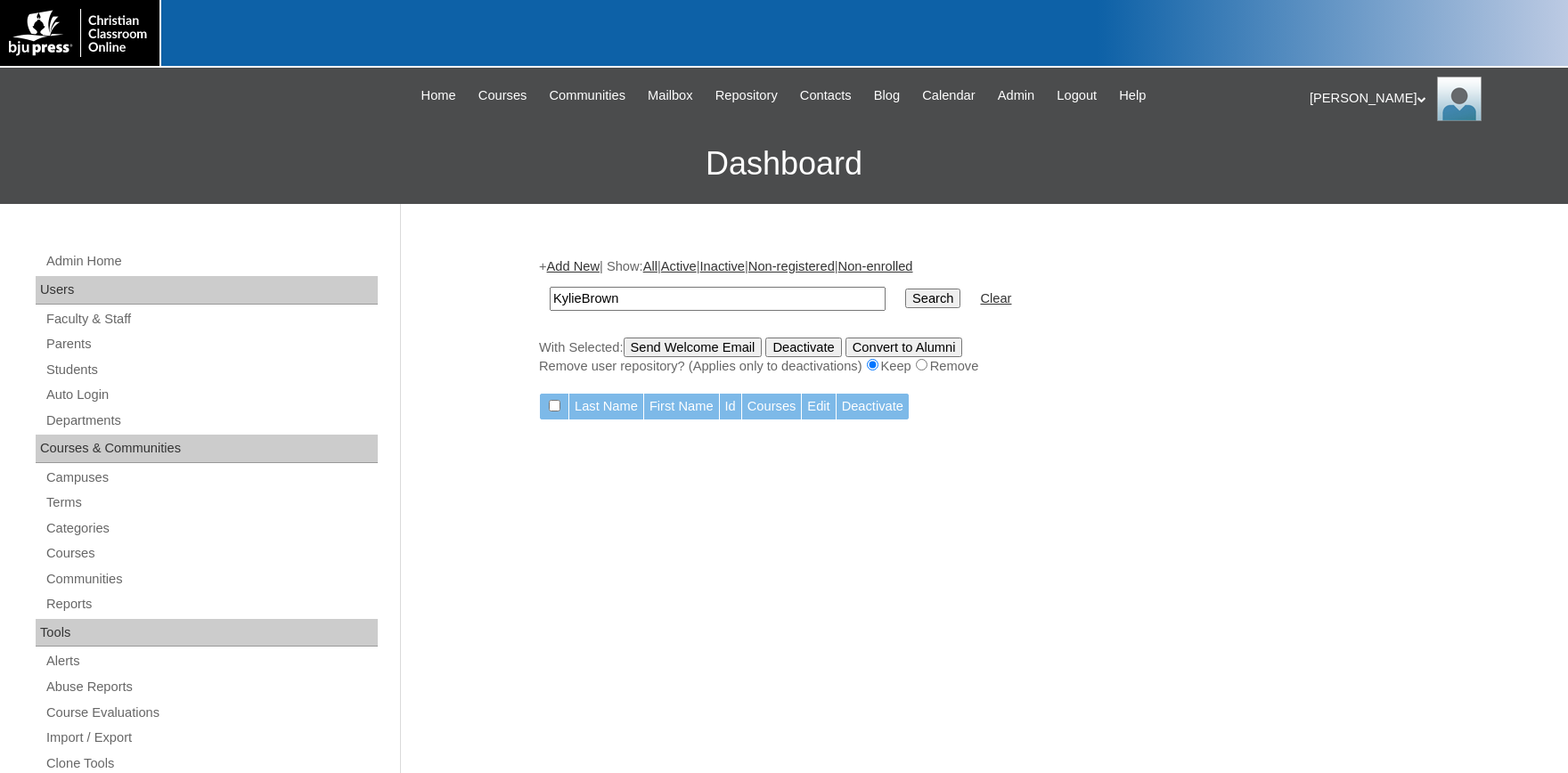
drag, startPoint x: 649, startPoint y: 291, endPoint x: 460, endPoint y: 296, distance: 189.1
click at [550, 295] on input "KylieBrown" at bounding box center [717, 298] width 336 height 24
click at [678, 298] on input "text" at bounding box center [717, 298] width 336 height 24
click at [638, 299] on input "text" at bounding box center [717, 298] width 336 height 24
type input "707125"
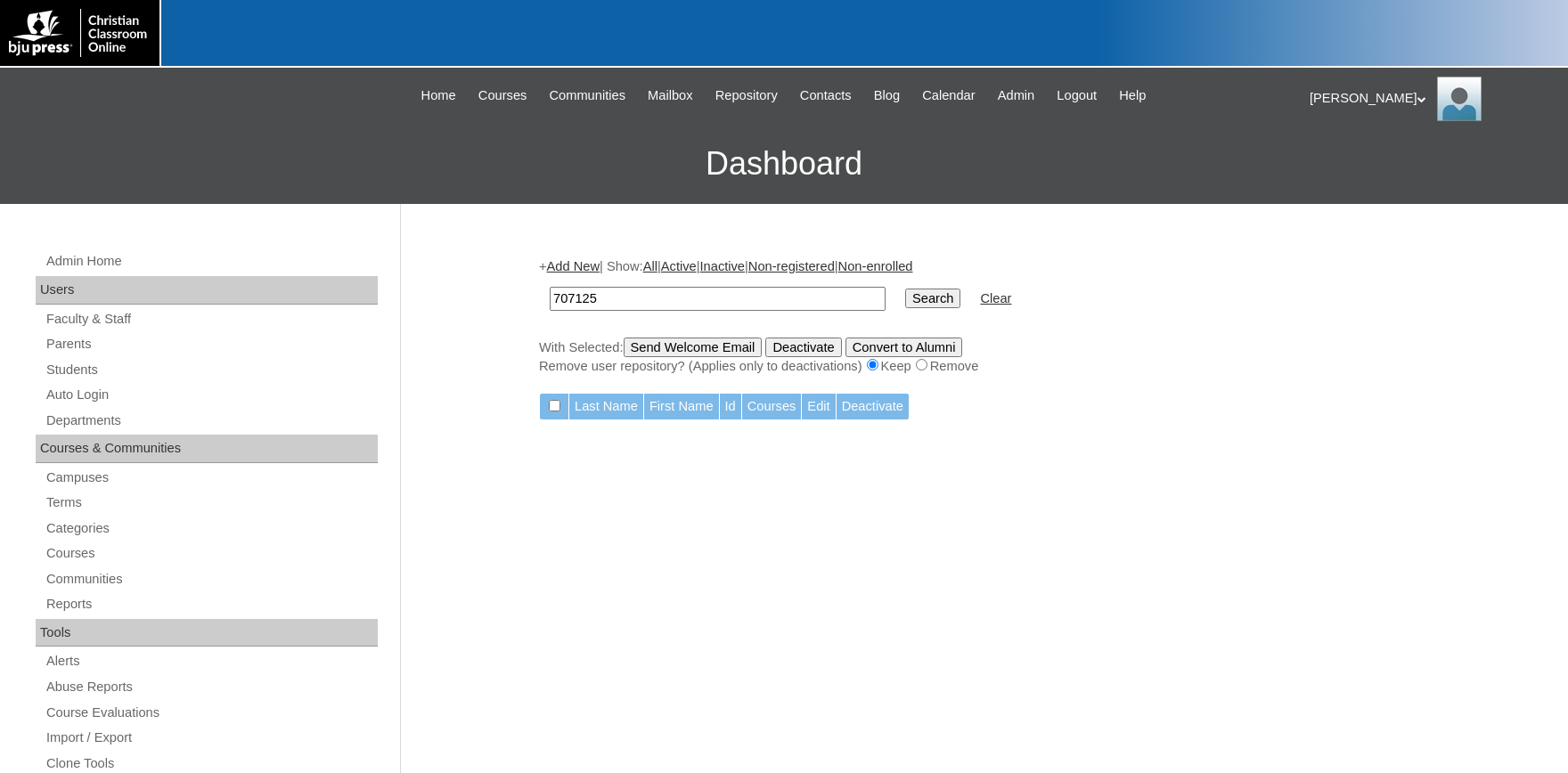
click at [905, 288] on input "Search" at bounding box center [932, 298] width 55 height 19
click at [75, 368] on link "Students" at bounding box center [211, 370] width 333 height 22
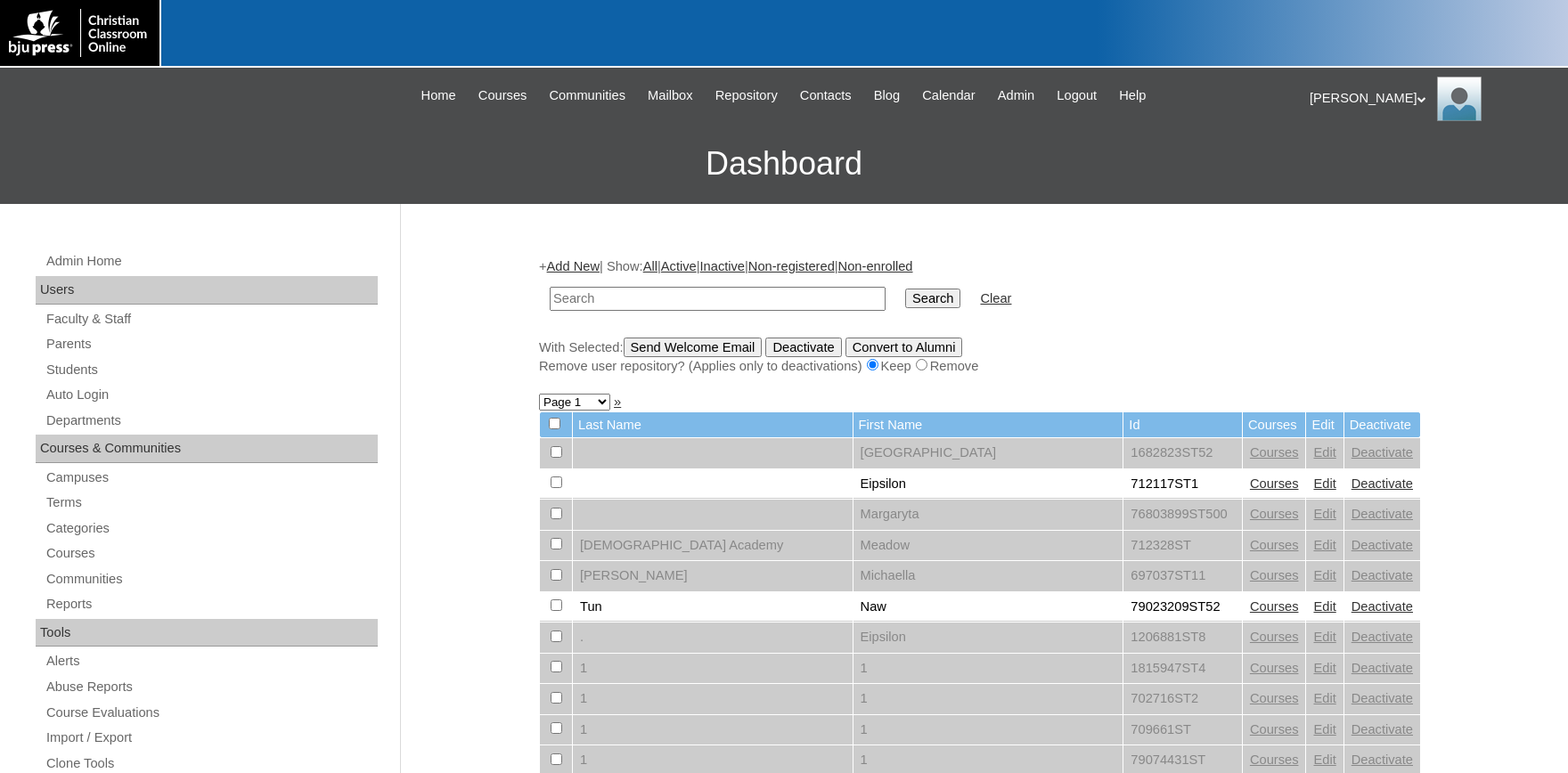
click at [618, 299] on input "text" at bounding box center [717, 298] width 336 height 24
type input "707125"
click at [905, 288] on input "Search" at bounding box center [932, 298] width 55 height 19
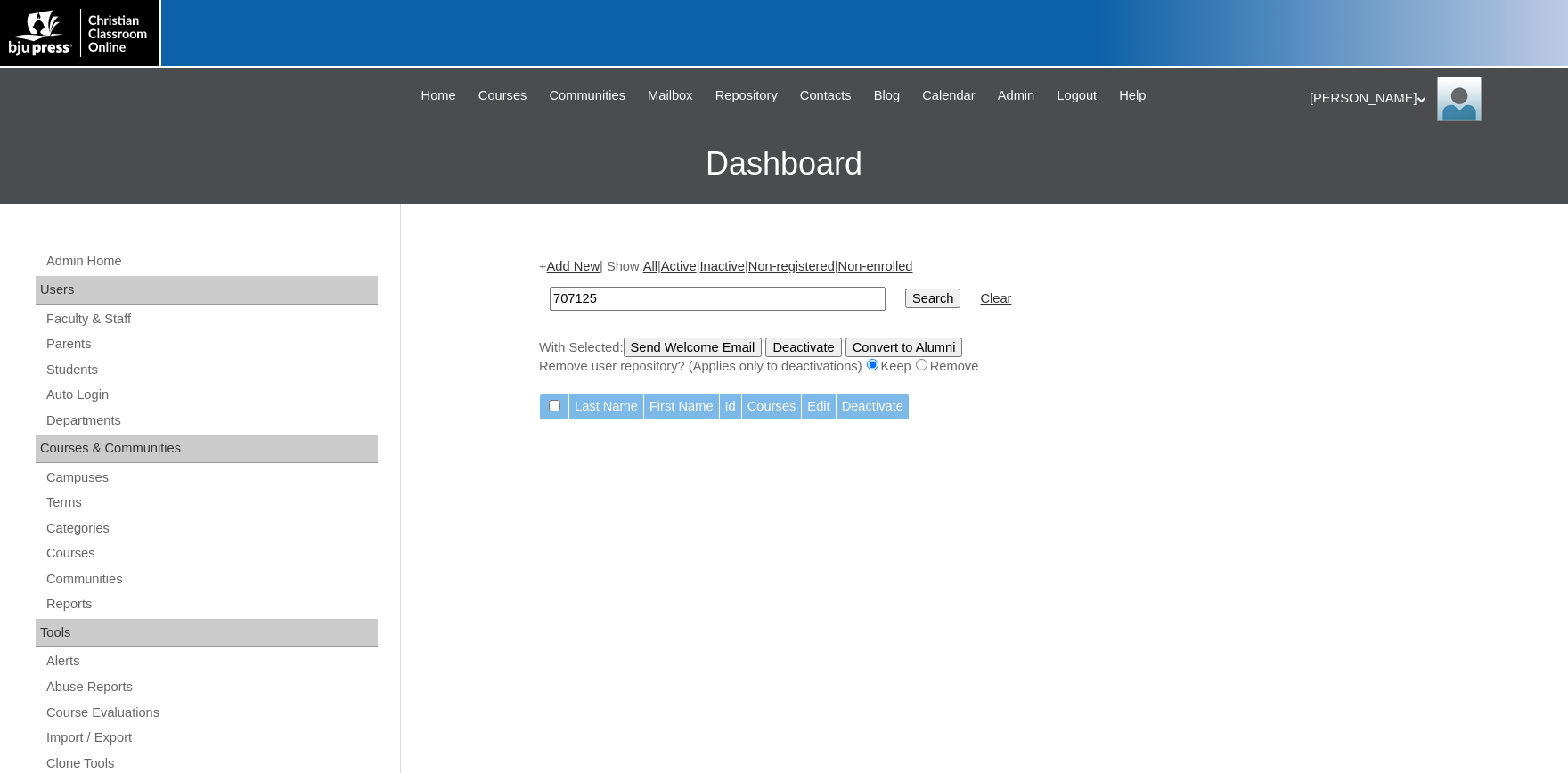
click at [762, 296] on input "707125" at bounding box center [717, 298] width 336 height 24
drag, startPoint x: 649, startPoint y: 299, endPoint x: 475, endPoint y: 300, distance: 174.0
click at [550, 300] on input "707125" at bounding box center [717, 298] width 336 height 24
type input "n"
type input "montellaro"
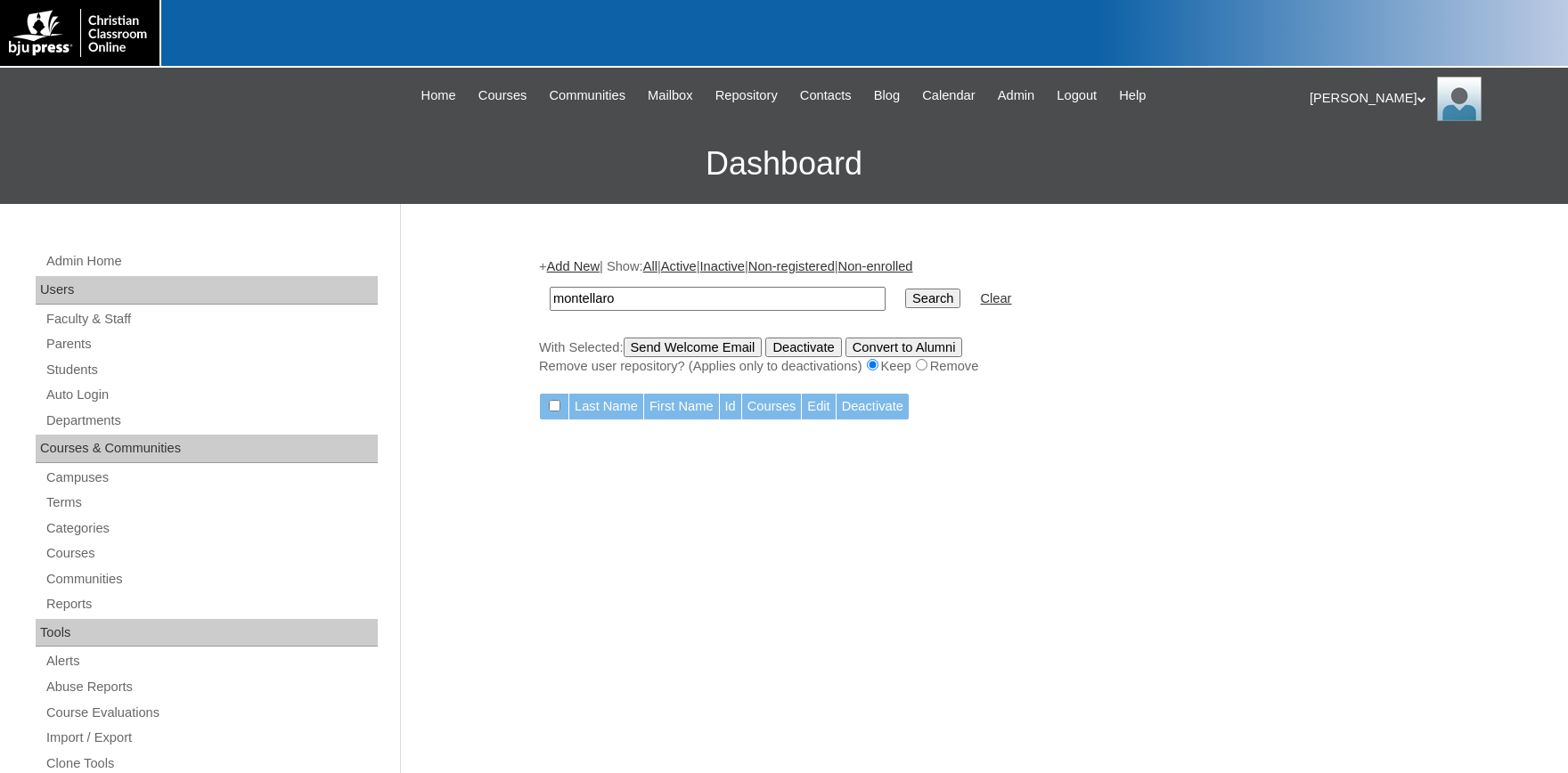
click at [905, 288] on input "Search" at bounding box center [932, 298] width 55 height 19
click at [634, 296] on input "montellaro" at bounding box center [717, 298] width 336 height 24
click at [618, 307] on input "montellaro" at bounding box center [717, 298] width 336 height 24
drag, startPoint x: 657, startPoint y: 303, endPoint x: 319, endPoint y: 299, distance: 338.0
click at [550, 299] on input "montellaro" at bounding box center [717, 298] width 336 height 24
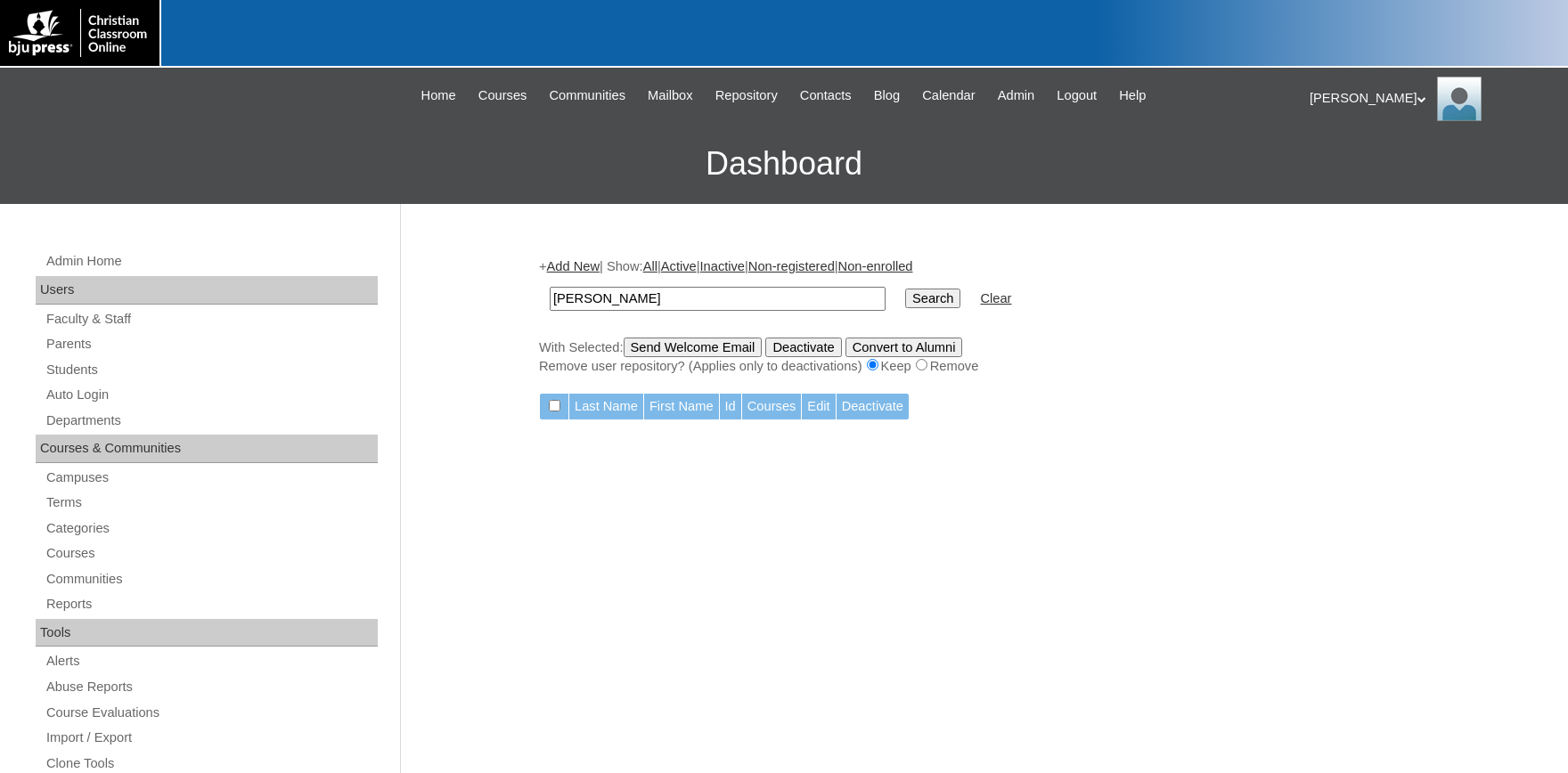
type input "[PERSON_NAME]"
click at [905, 288] on input "Search" at bounding box center [932, 298] width 55 height 19
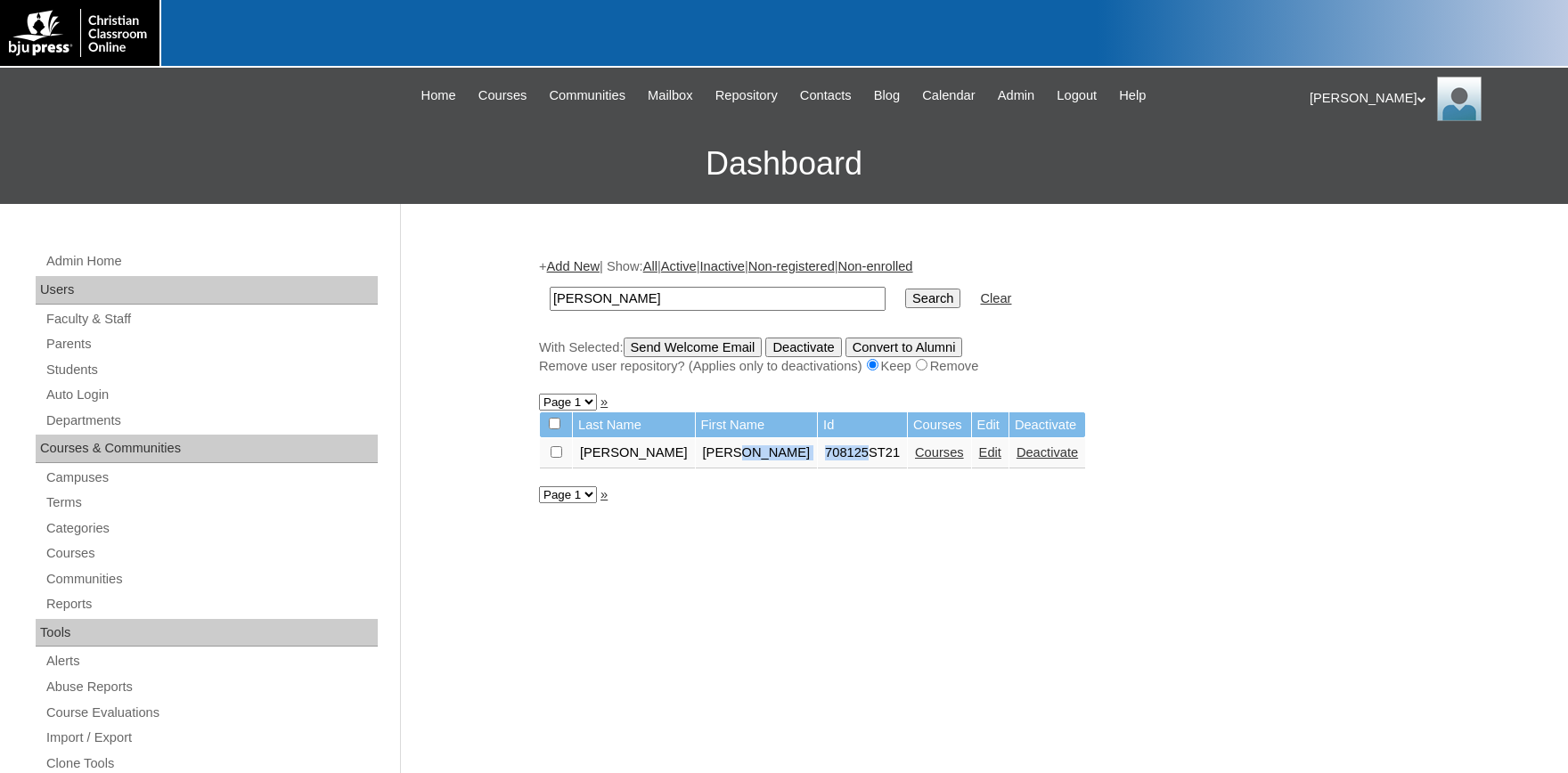
drag, startPoint x: 781, startPoint y: 463, endPoint x: 729, endPoint y: 459, distance: 52.2
click at [729, 459] on tr "Mortellaro Kylie 708125ST21 Courses Edit Deactivate" at bounding box center [812, 453] width 545 height 30
copy tr "708125"
drag, startPoint x: 62, startPoint y: 363, endPoint x: 498, endPoint y: 363, distance: 436.0
click at [64, 364] on link "Students" at bounding box center [211, 370] width 333 height 22
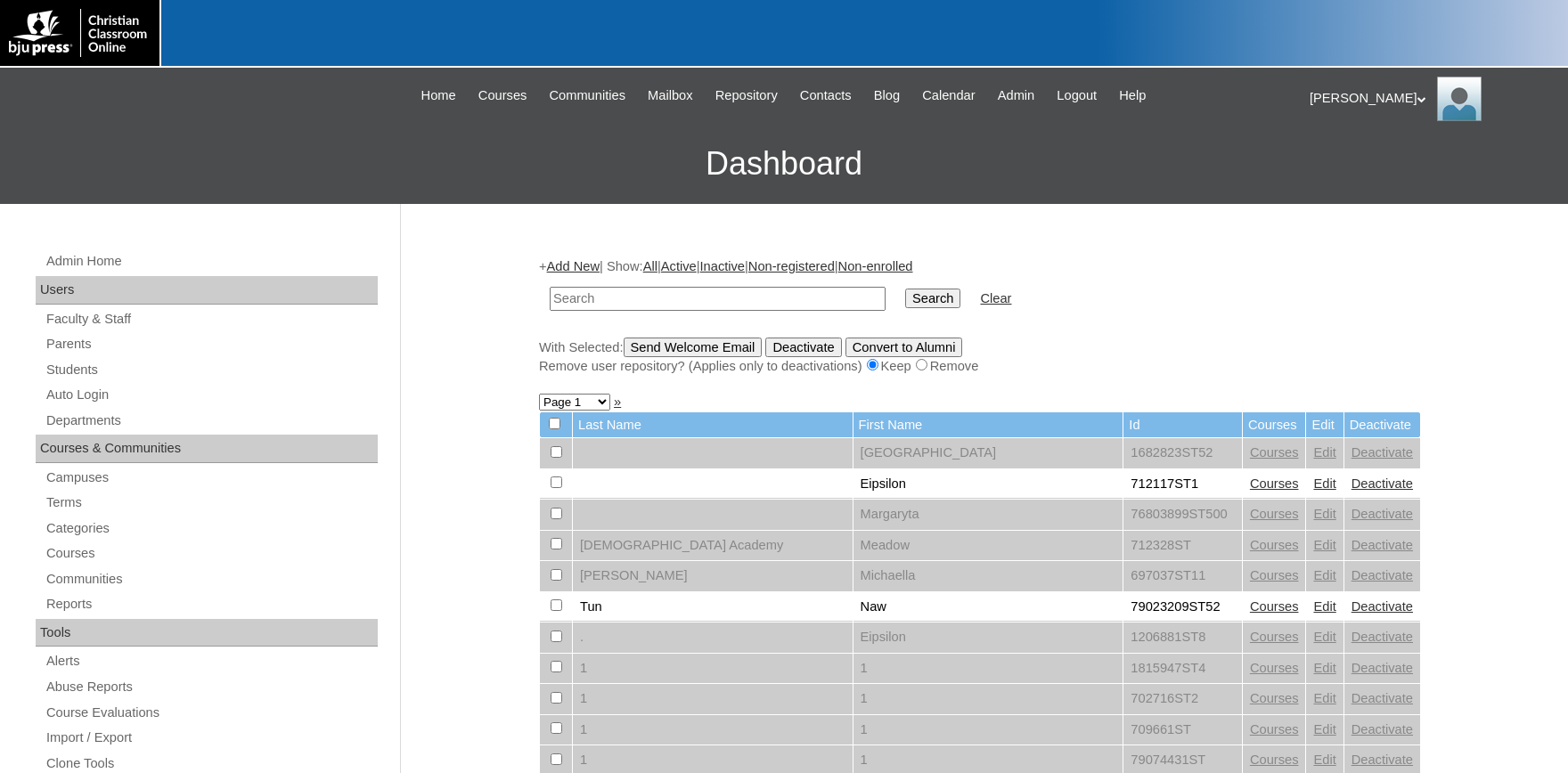
drag, startPoint x: 73, startPoint y: 366, endPoint x: 330, endPoint y: 297, distance: 266.1
click at [76, 368] on link "Students" at bounding box center [211, 370] width 333 height 22
drag, startPoint x: 577, startPoint y: 302, endPoint x: 329, endPoint y: 299, distance: 248.0
click at [550, 298] on input "708125" at bounding box center [717, 298] width 336 height 24
type input "708125"
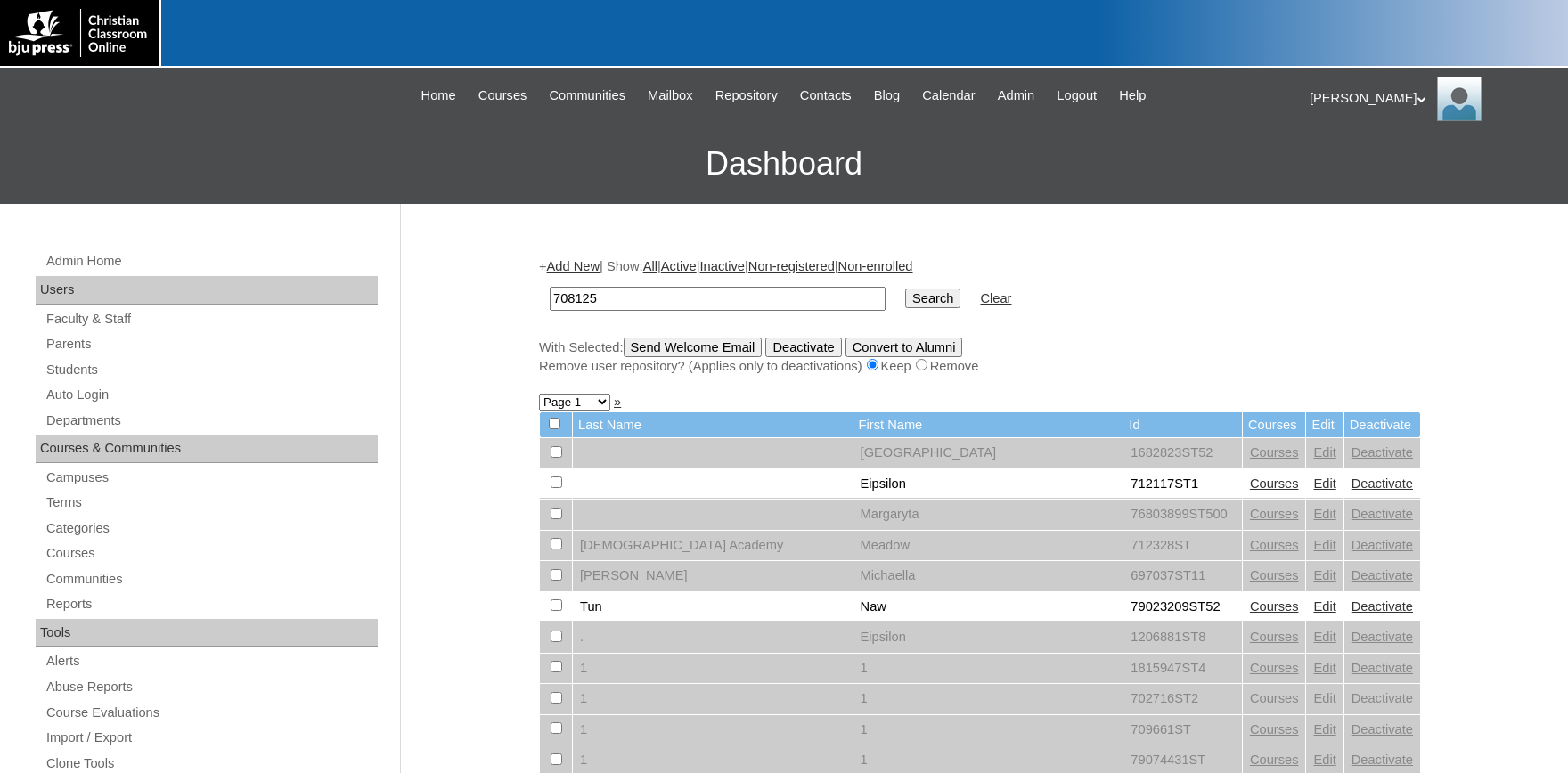
click at [905, 288] on input "Search" at bounding box center [932, 298] width 55 height 19
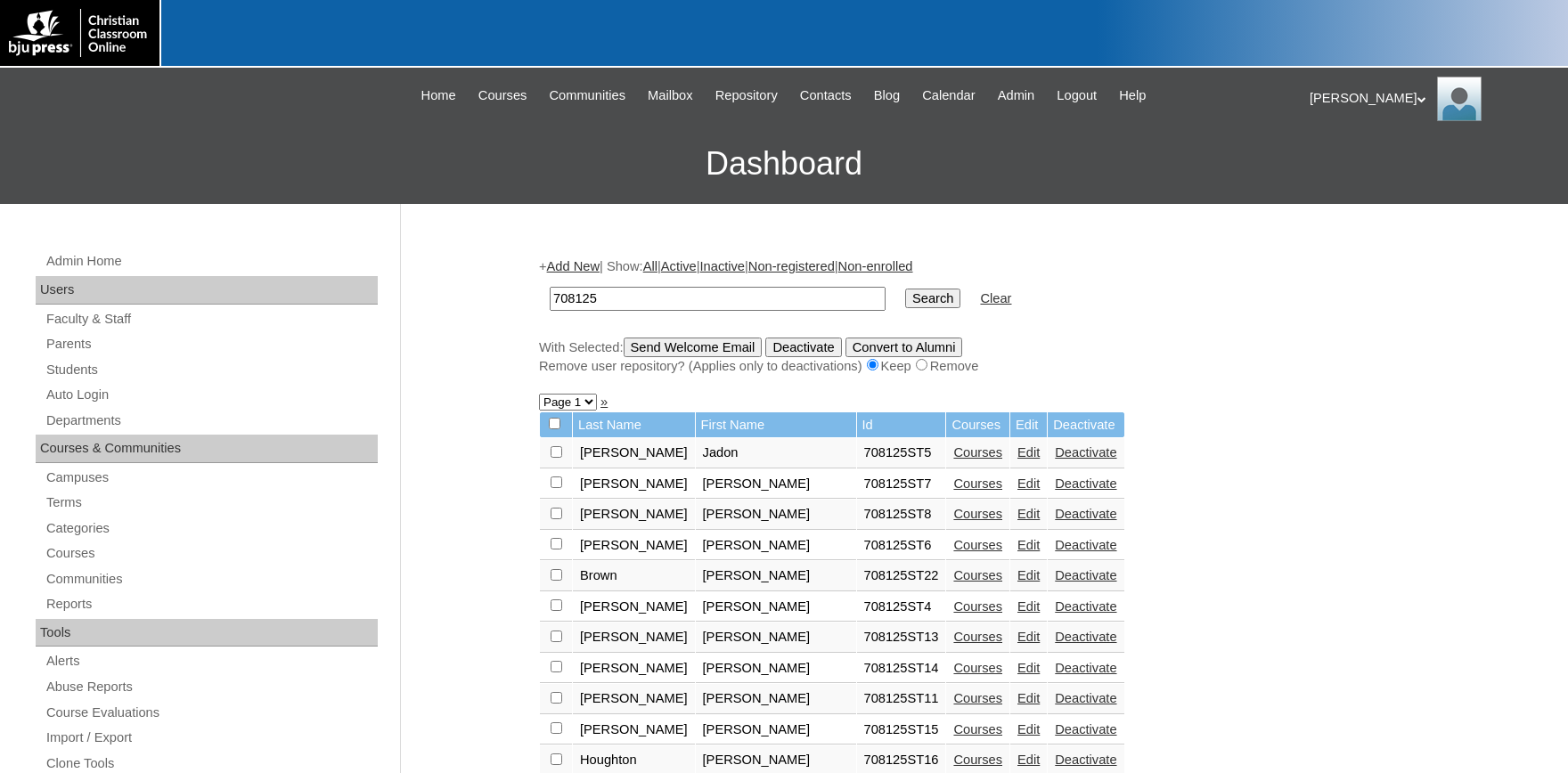
scroll to position [294, 0]
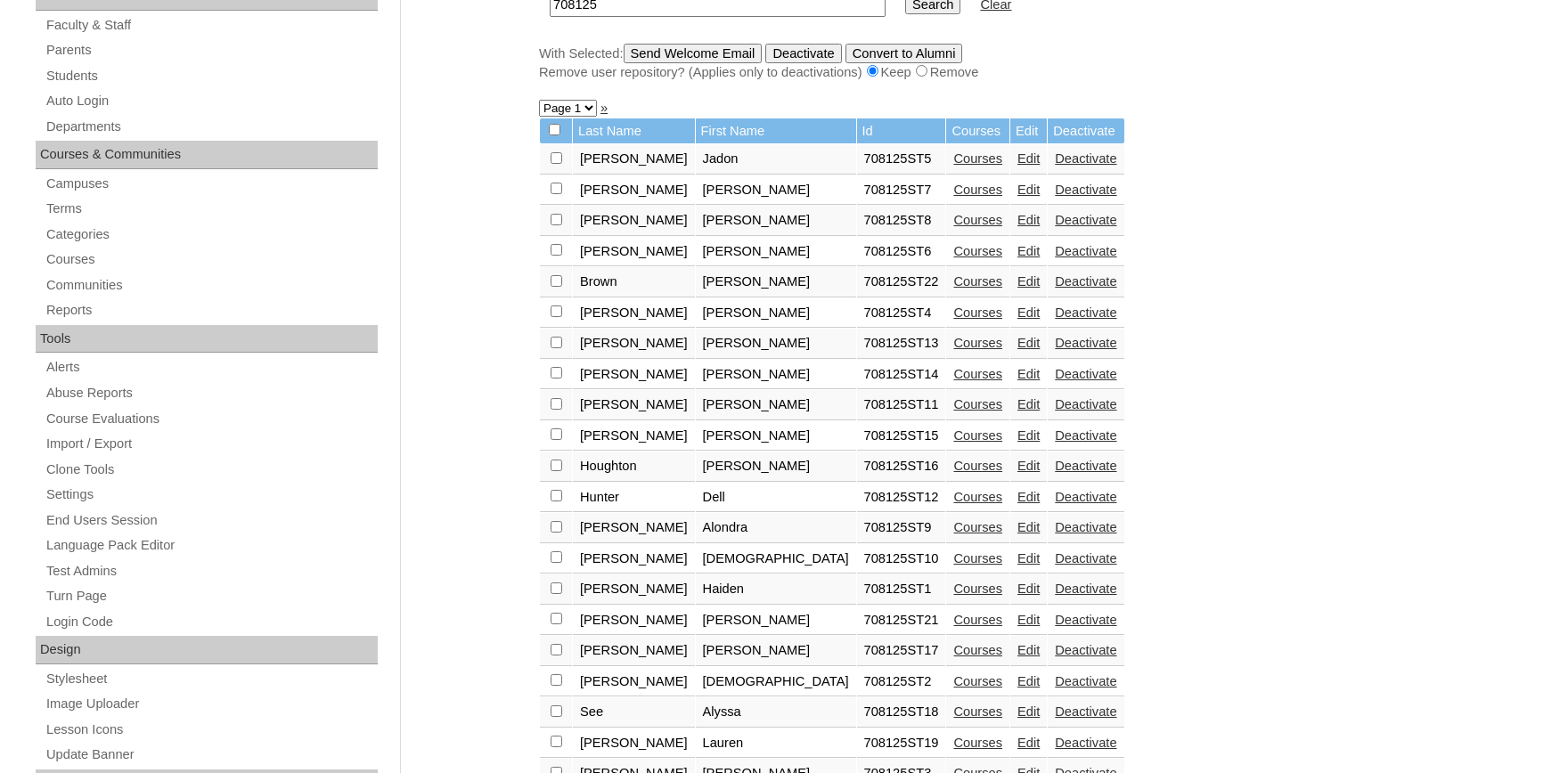
click at [953, 288] on link "Courses" at bounding box center [978, 282] width 49 height 15
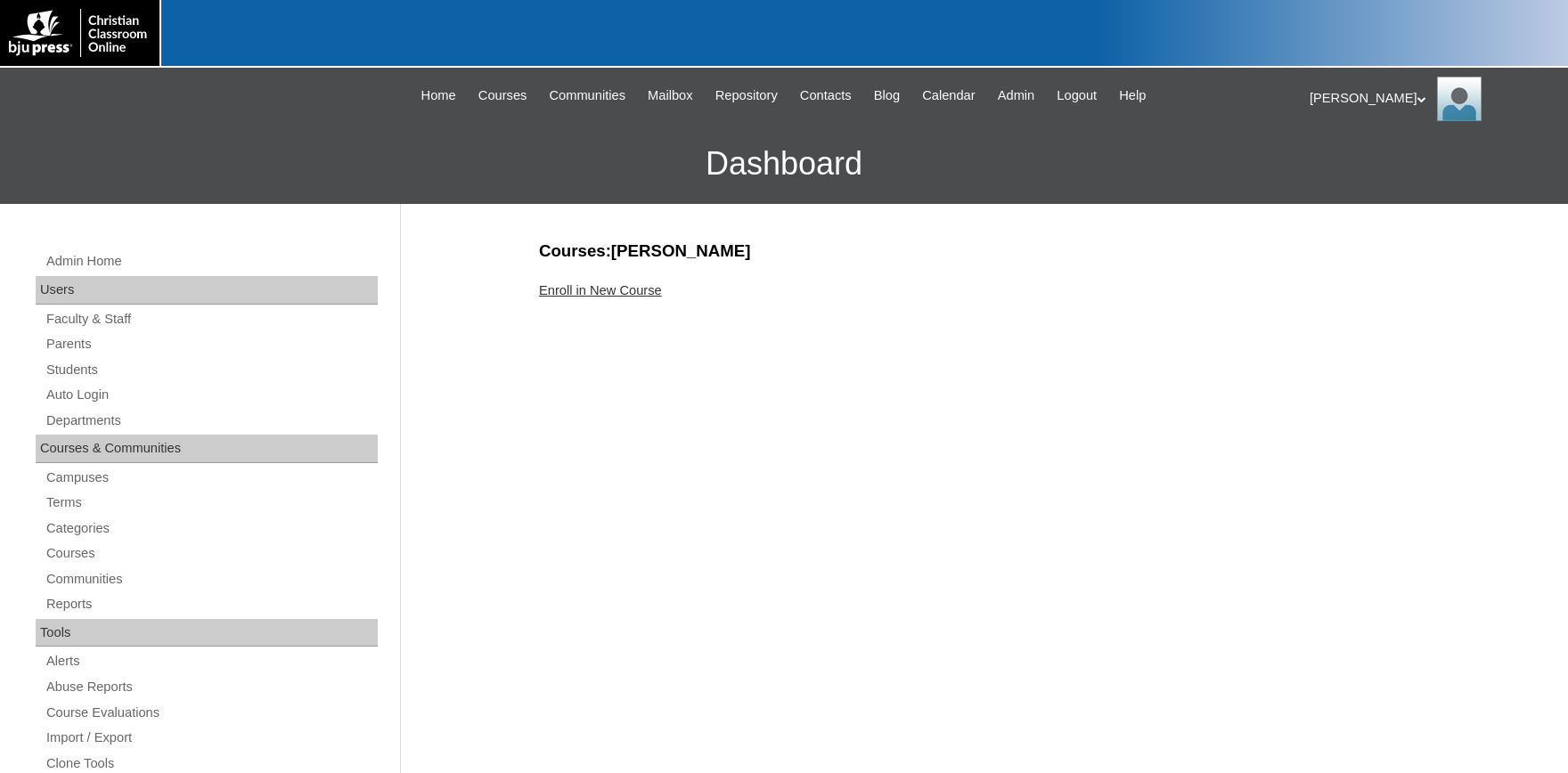
click at [636, 288] on link "Enroll in New Course" at bounding box center [600, 290] width 123 height 15
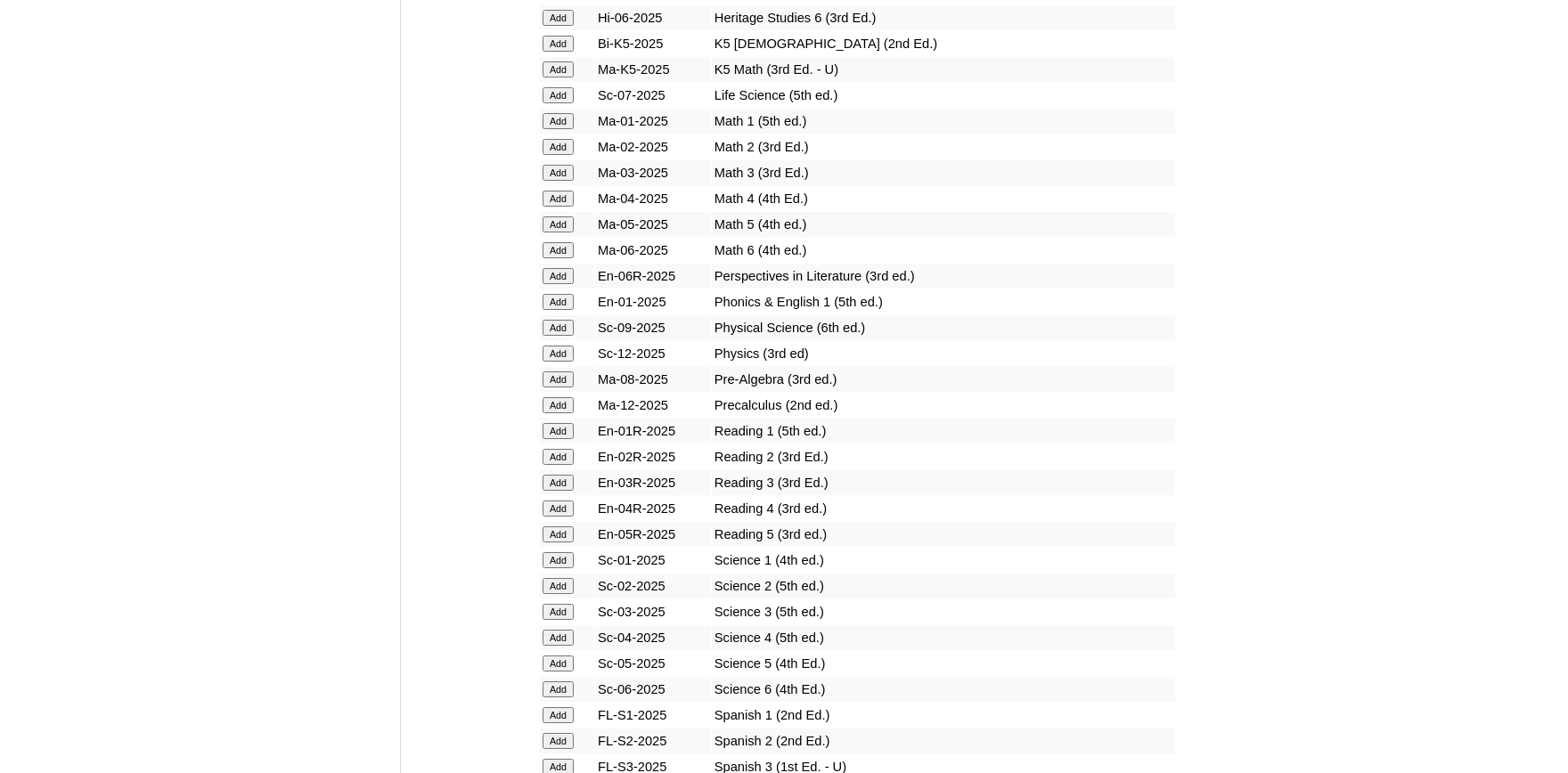
scroll to position [2351, 0]
